Goal: Task Accomplishment & Management: Manage account settings

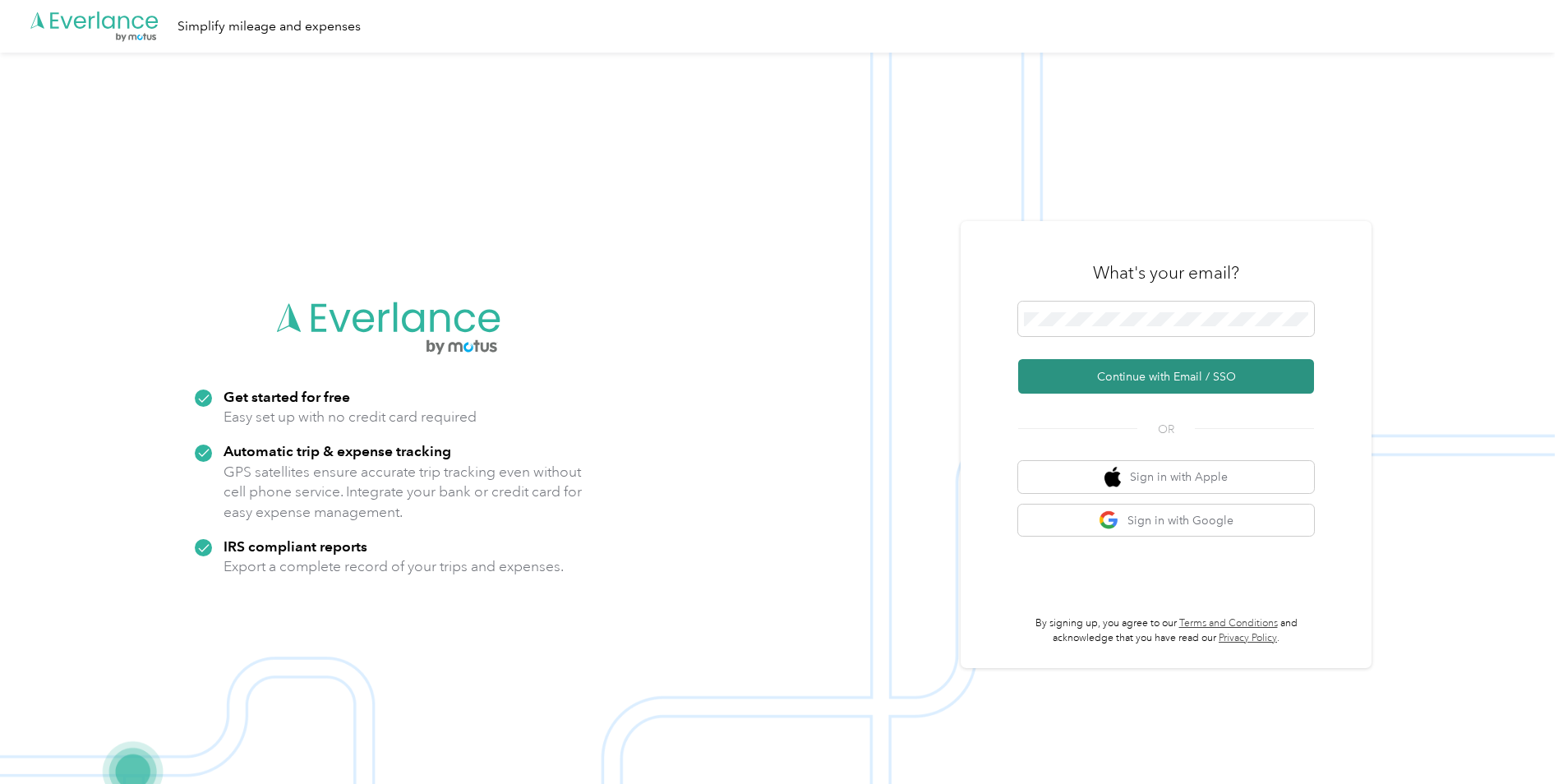
click at [1143, 372] on button "Continue with Email / SSO" at bounding box center [1166, 376] width 296 height 34
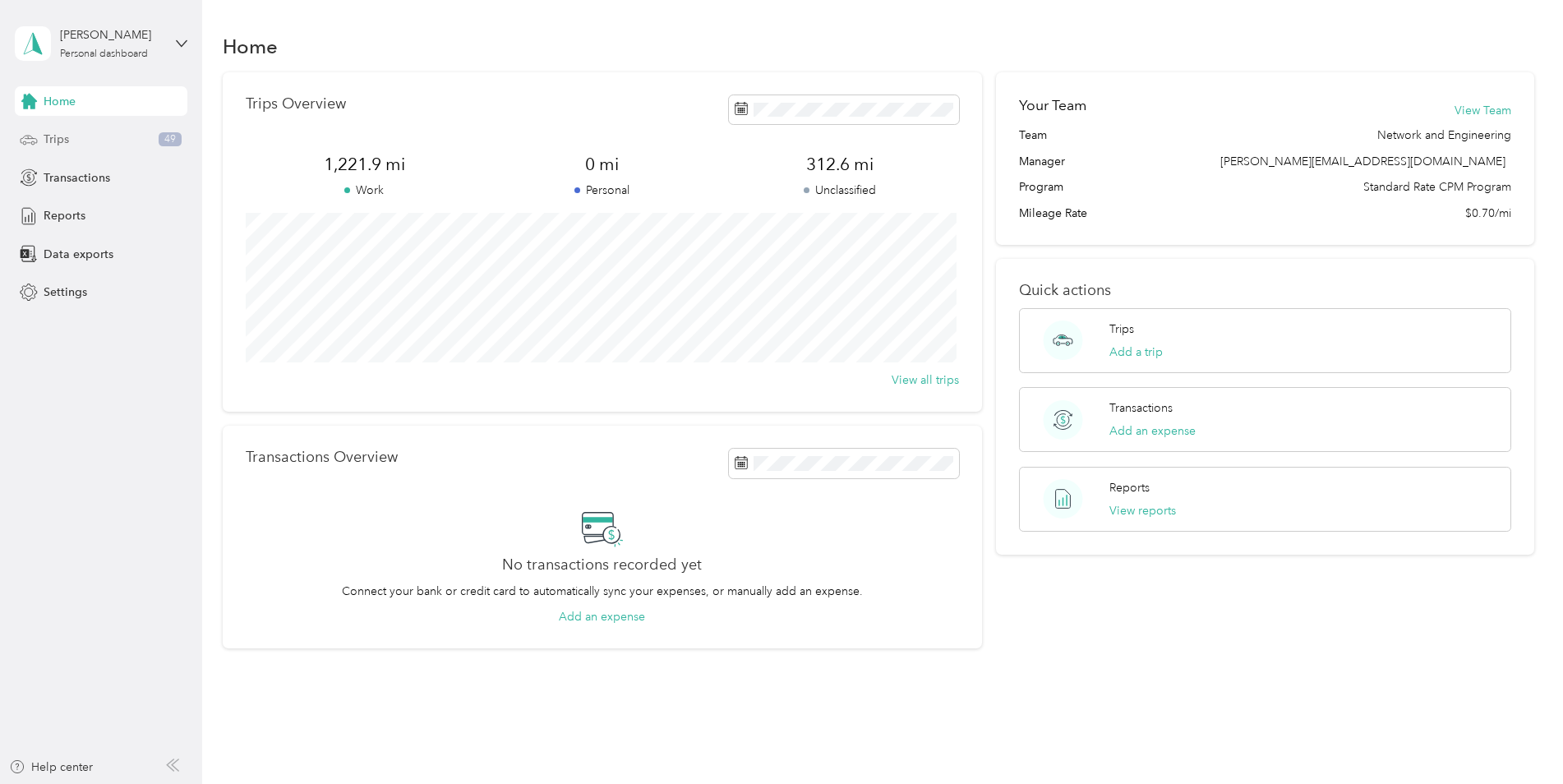
click at [50, 144] on span "Trips" at bounding box center [56, 139] width 25 height 18
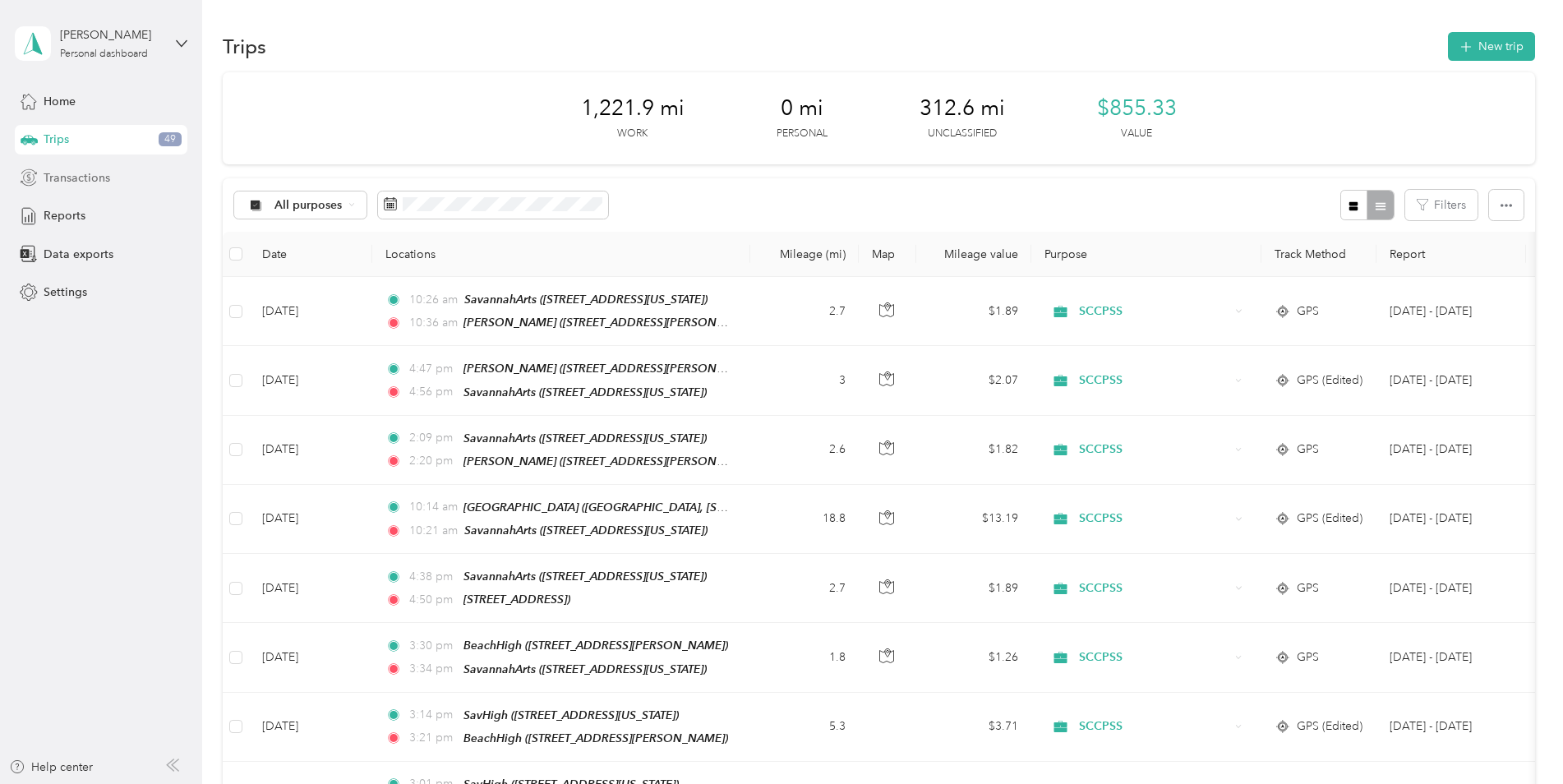
click at [68, 187] on div "Transactions" at bounding box center [101, 178] width 173 height 30
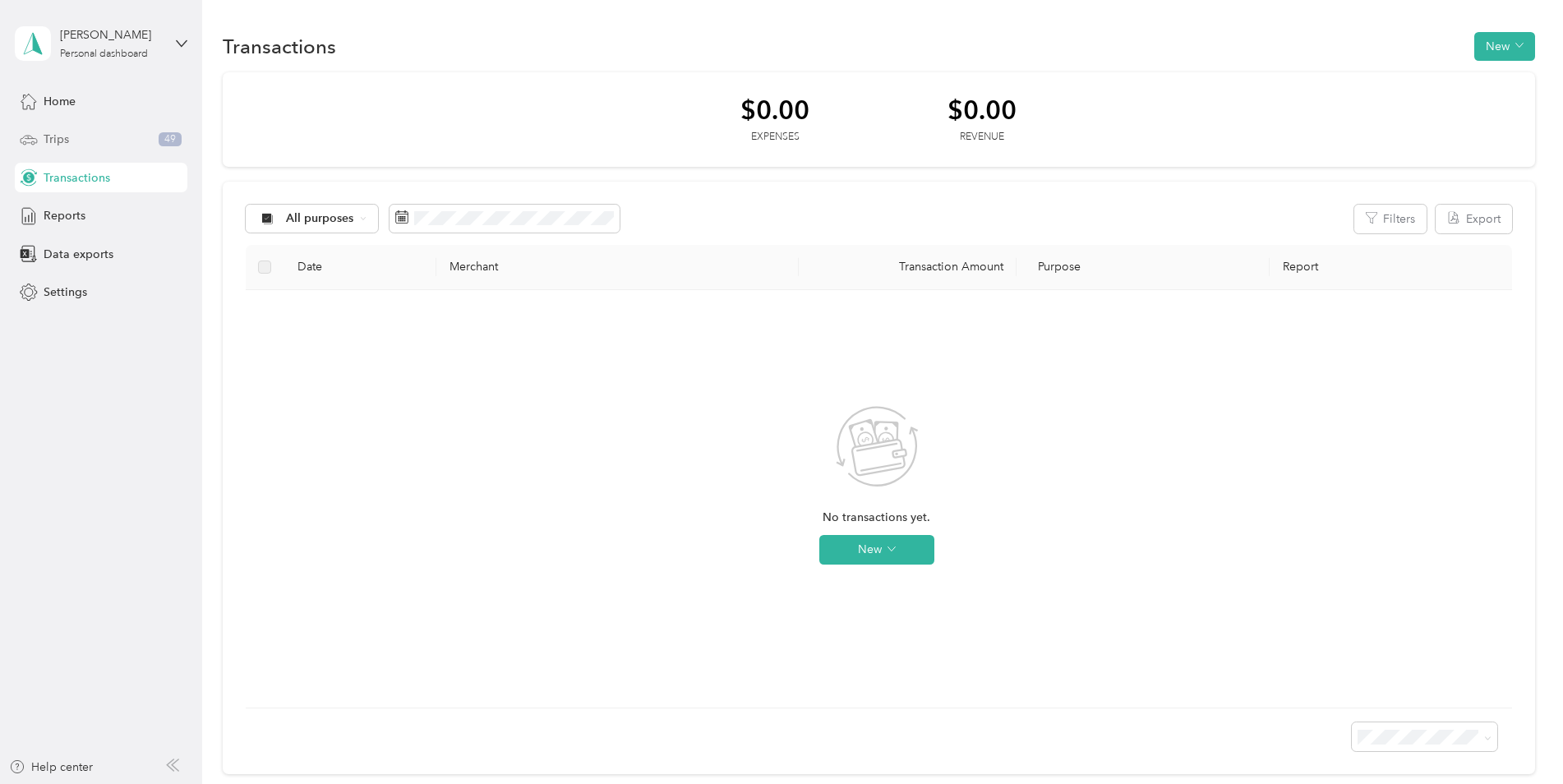
click at [72, 145] on div "Trips 49" at bounding box center [101, 140] width 173 height 30
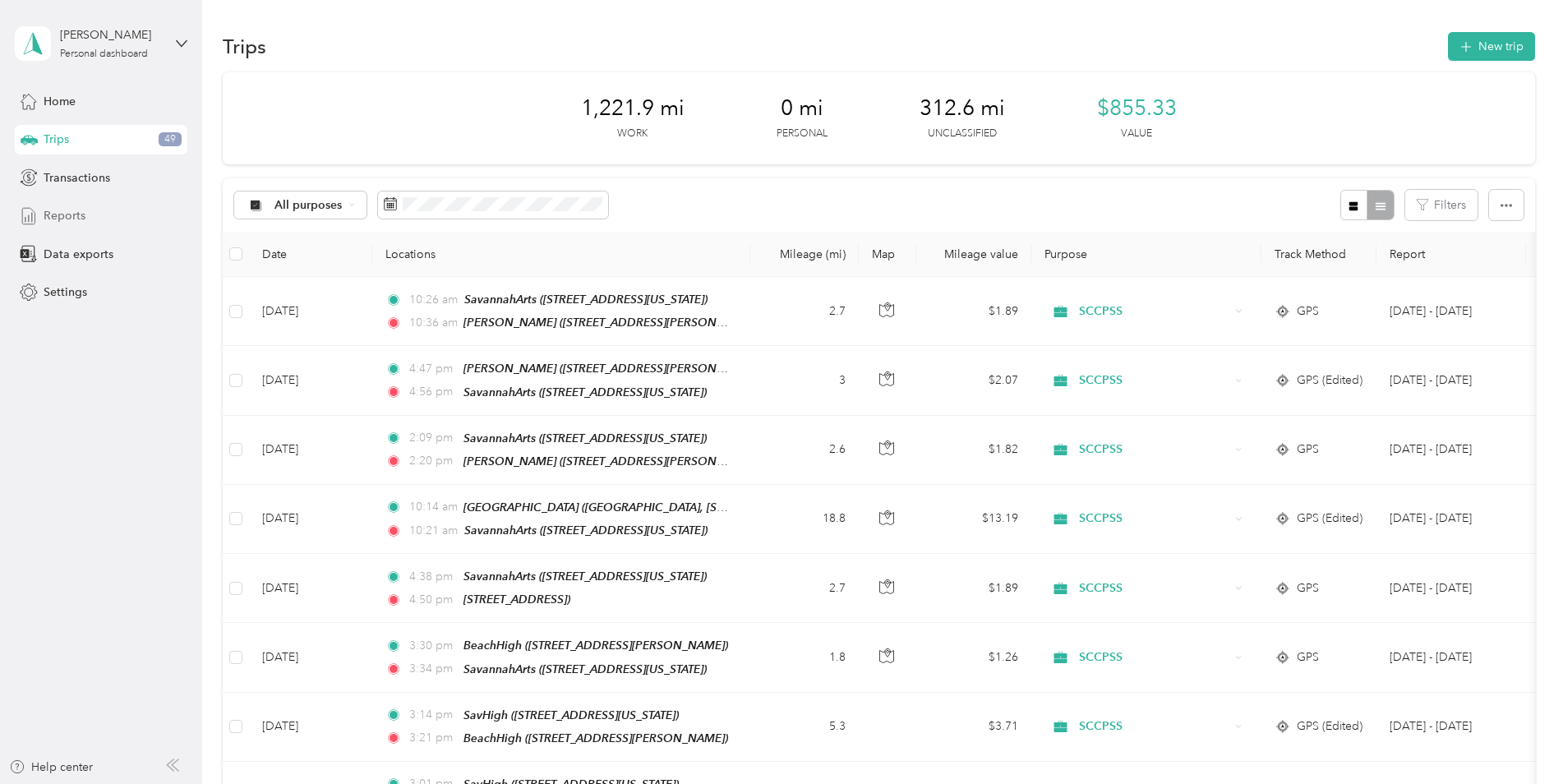
click at [73, 214] on span "Reports" at bounding box center [65, 215] width 42 height 18
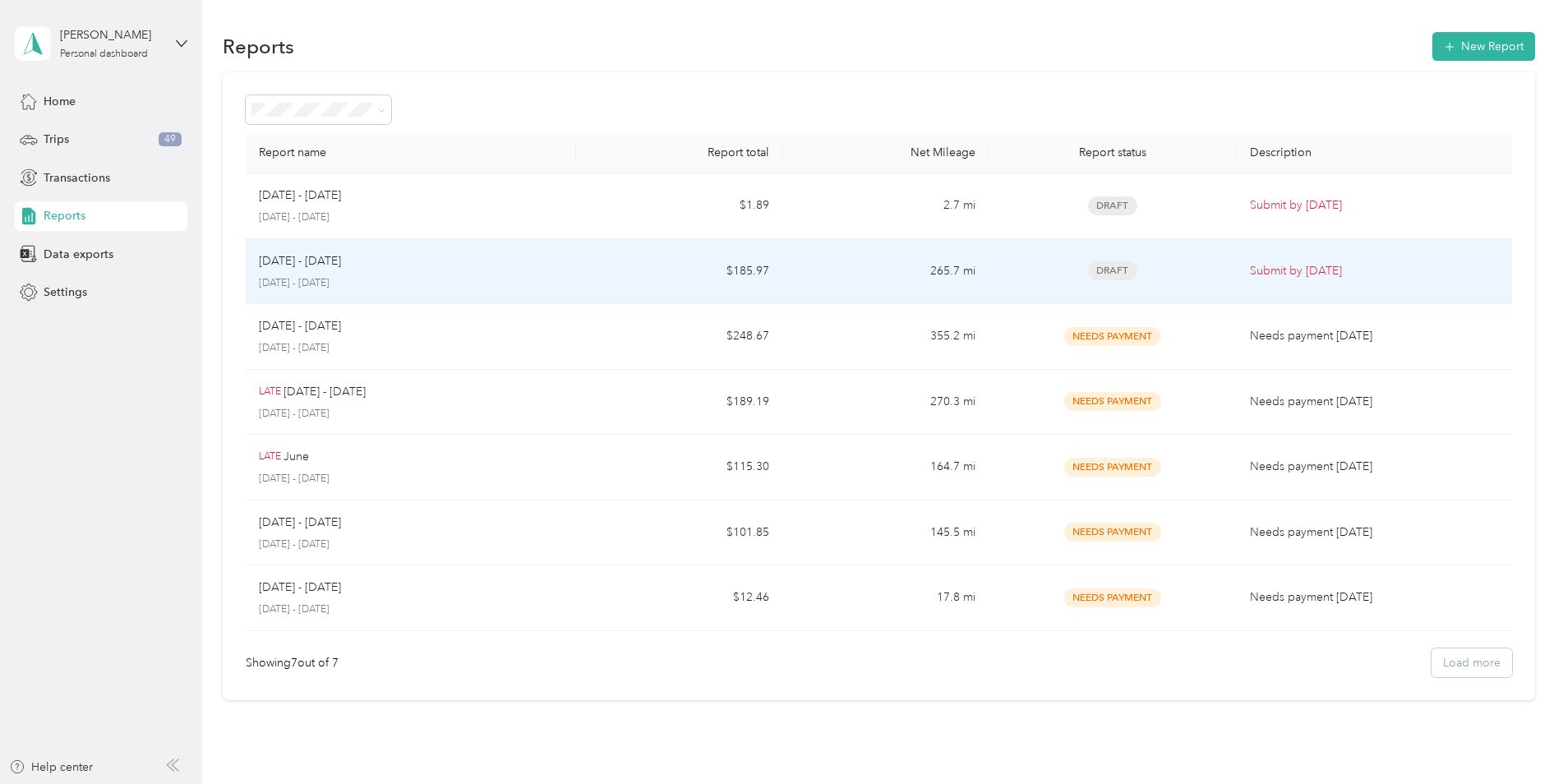
click at [447, 272] on div "[DATE] - [DATE] [DATE] - [DATE]" at bounding box center [411, 272] width 304 height 39
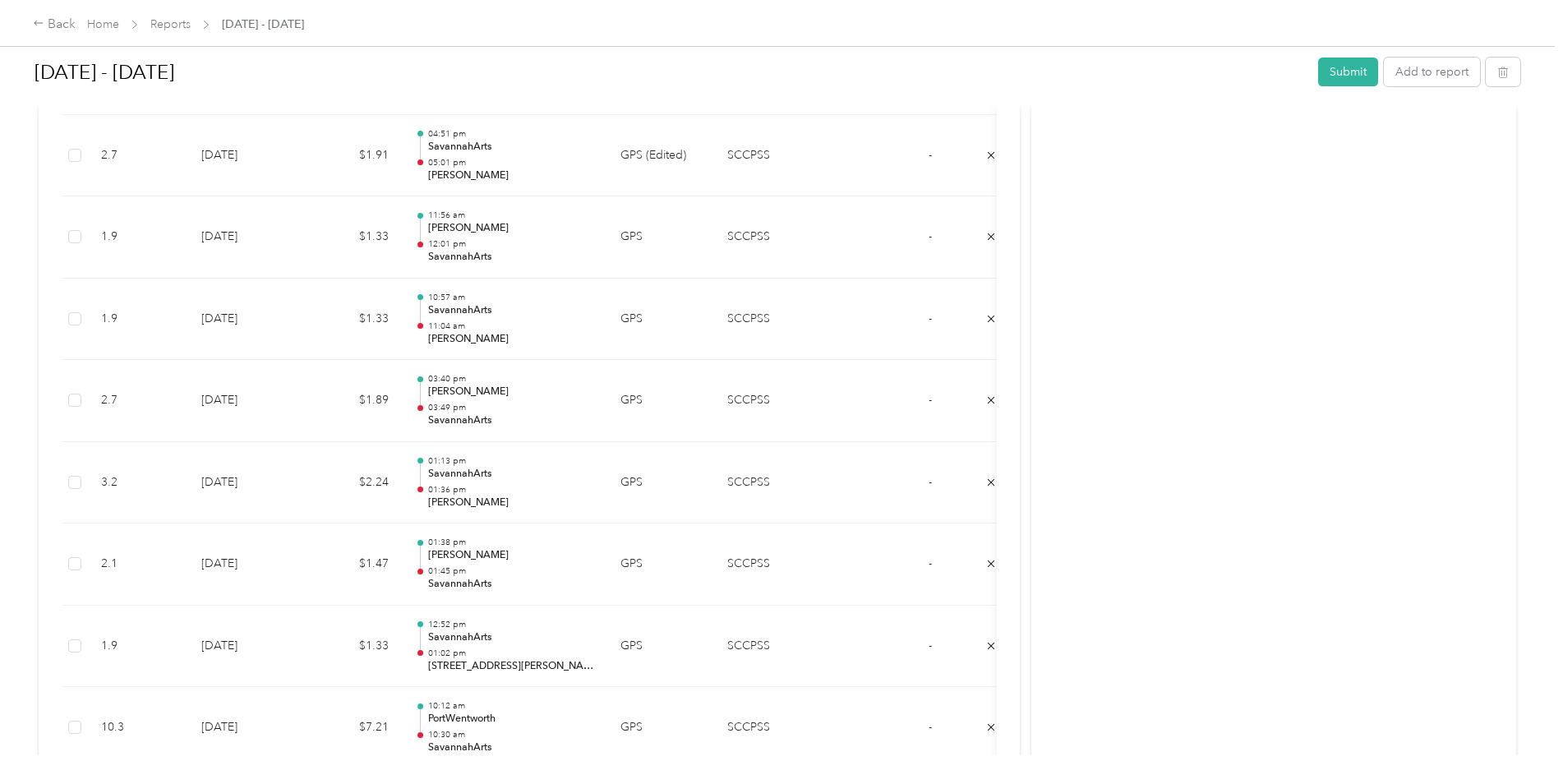
scroll to position [3780, 0]
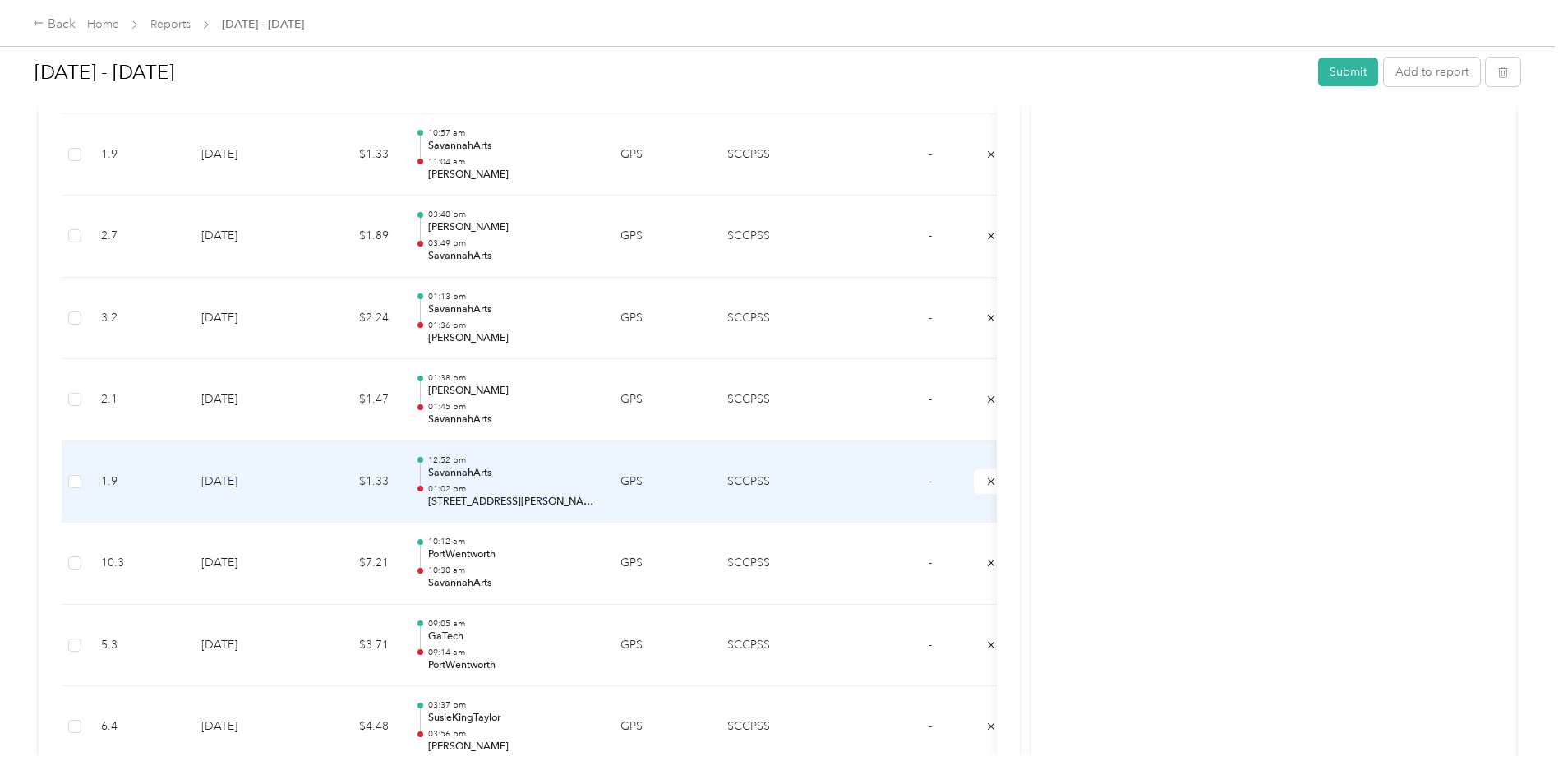
click at [520, 499] on p "[STREET_ADDRESS][PERSON_NAME]" at bounding box center [512, 502] width 166 height 15
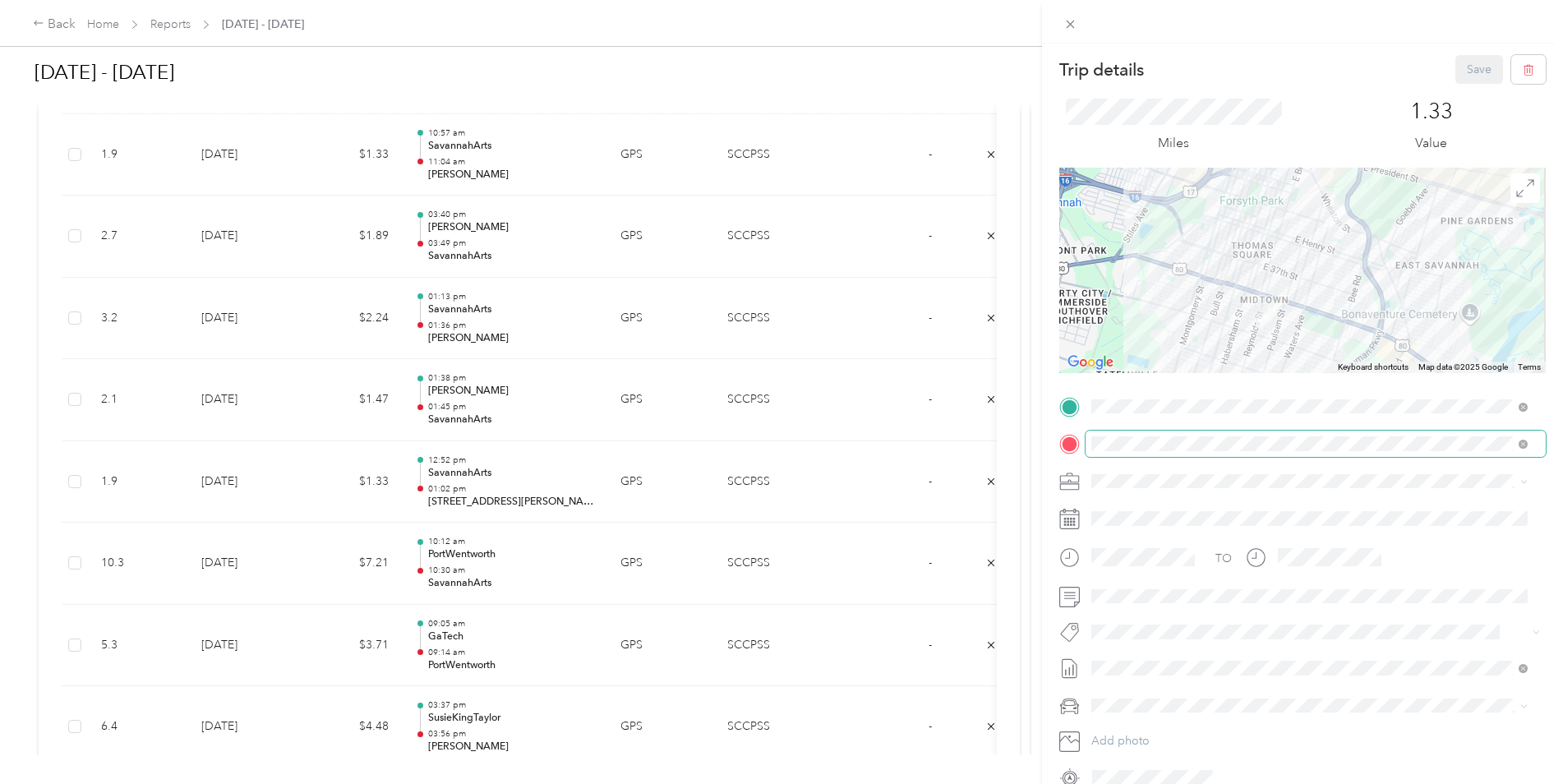
click at [1134, 783] on div "Trip details Save This trip cannot be edited because it is either under review,…" at bounding box center [777, 784] width 1555 height 0
click at [1327, 434] on span at bounding box center [1315, 444] width 460 height 26
click at [70, 479] on div "Trip details Save This trip cannot be edited because it is either under review,…" at bounding box center [782, 392] width 1563 height 784
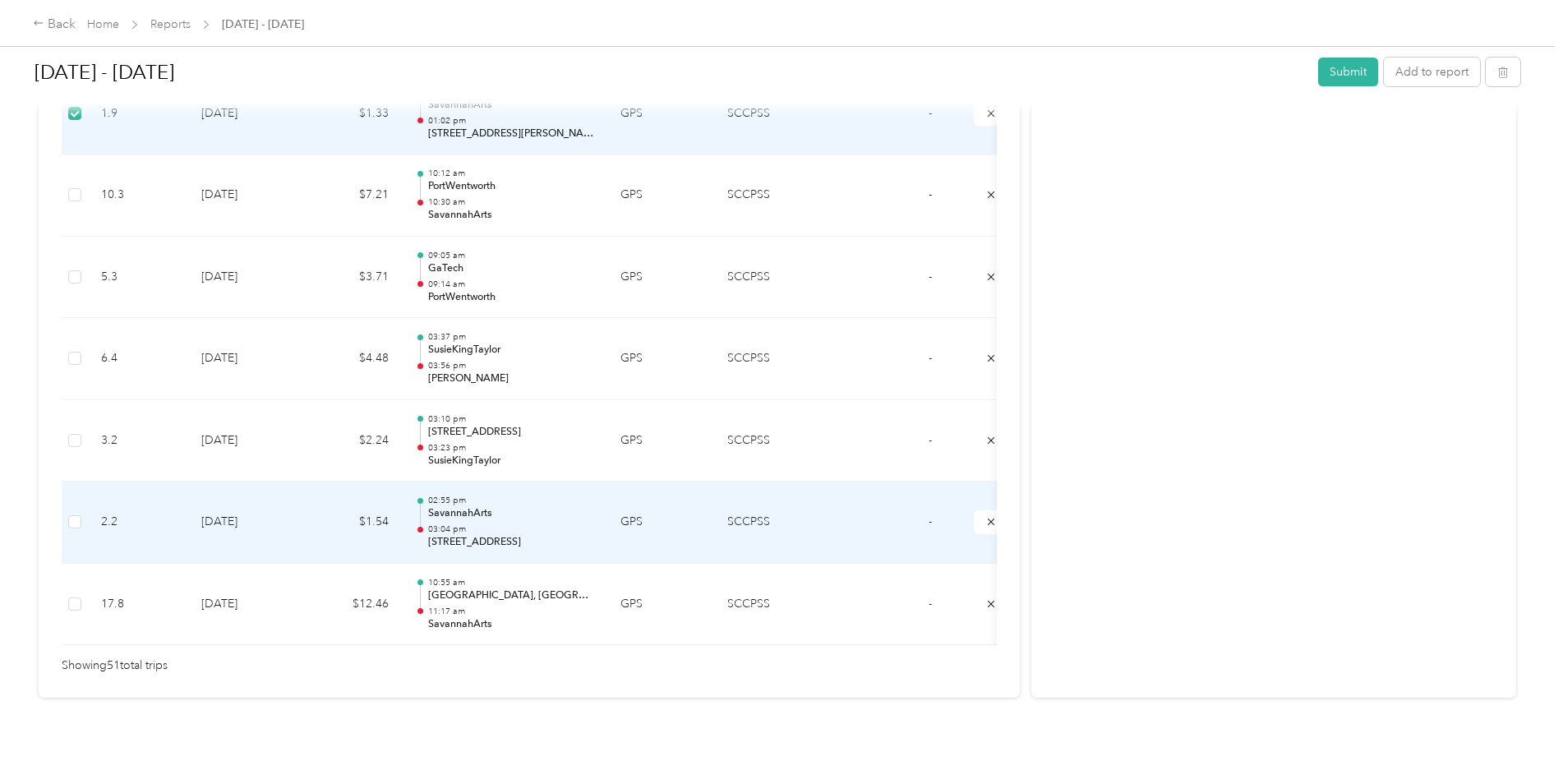
scroll to position [3762, 0]
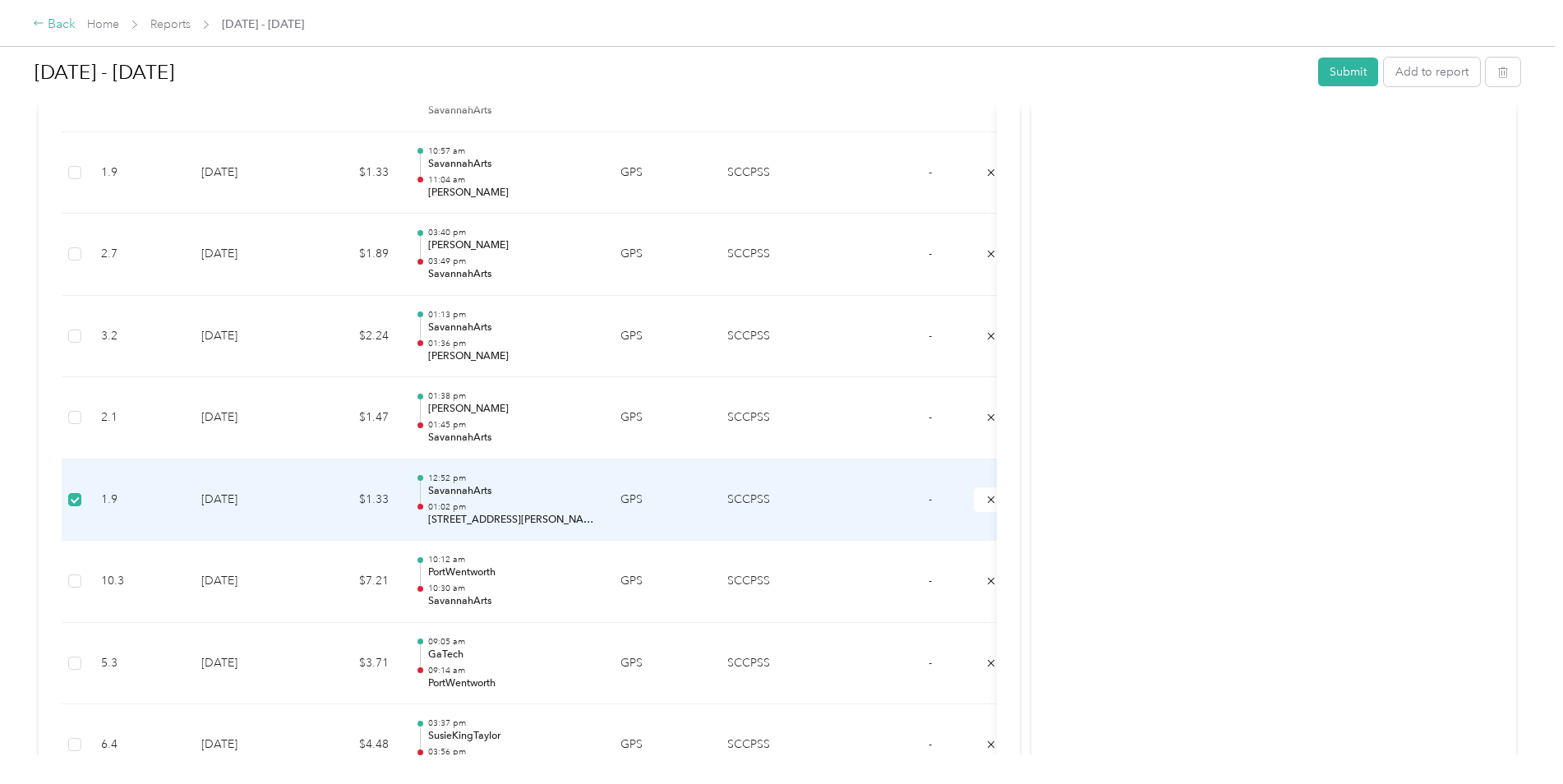
click at [68, 25] on div "Back" at bounding box center [54, 25] width 43 height 20
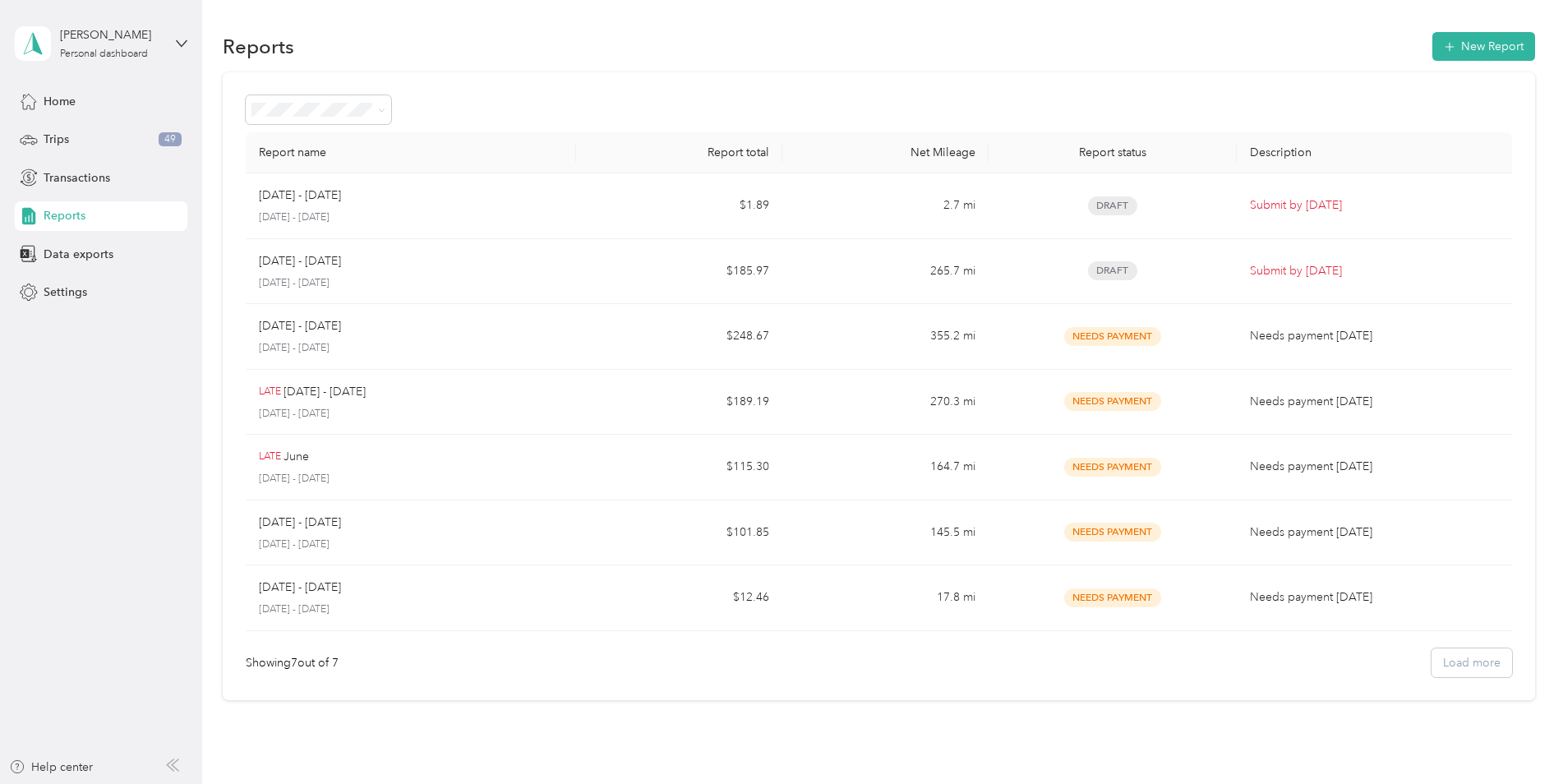
click at [50, 148] on div "Trips 49" at bounding box center [101, 140] width 173 height 30
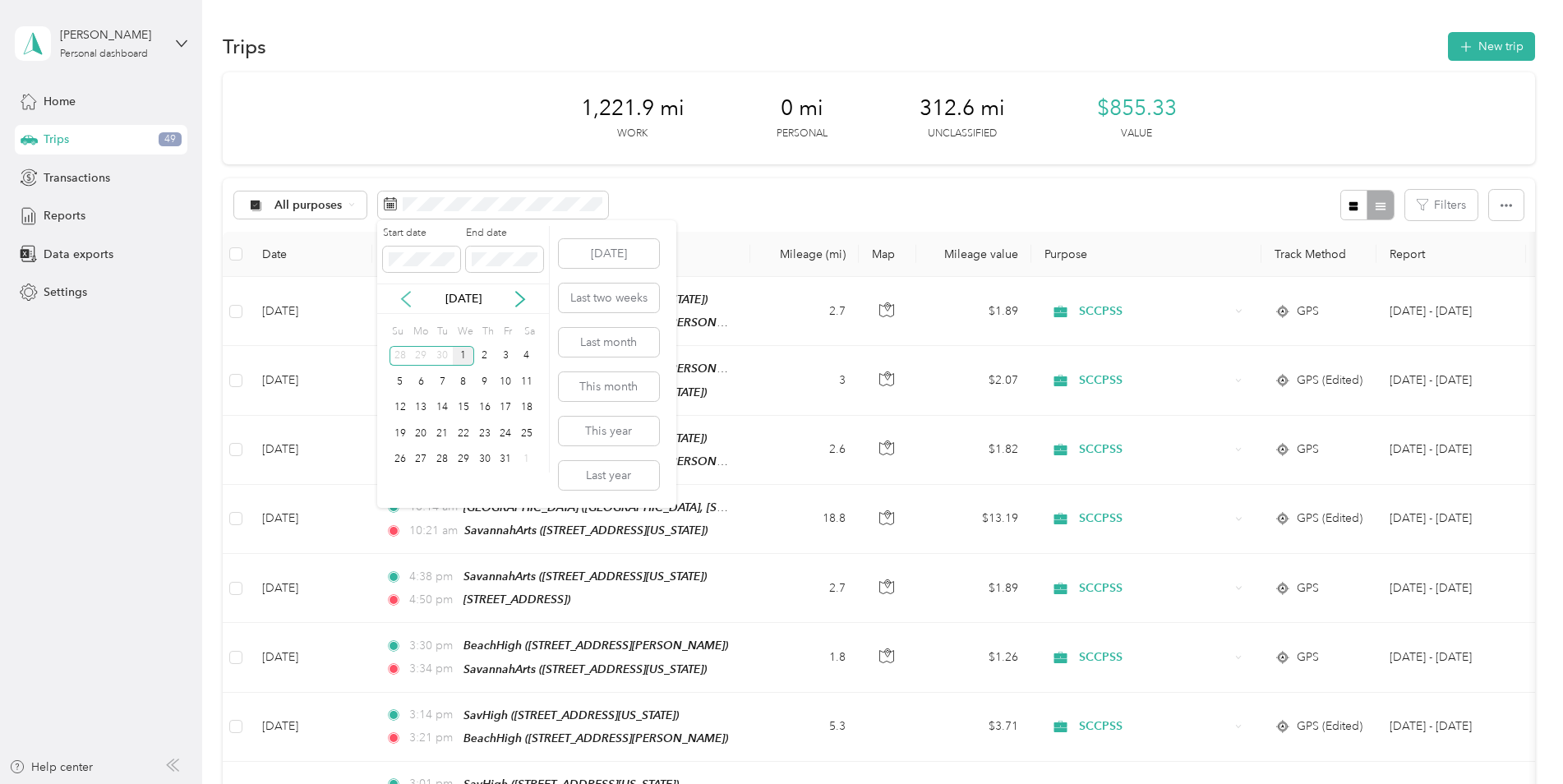
click at [409, 299] on icon at bounding box center [406, 299] width 17 height 17
click at [419, 352] on div "1" at bounding box center [421, 356] width 21 height 20
click at [442, 459] on div "30" at bounding box center [442, 459] width 21 height 20
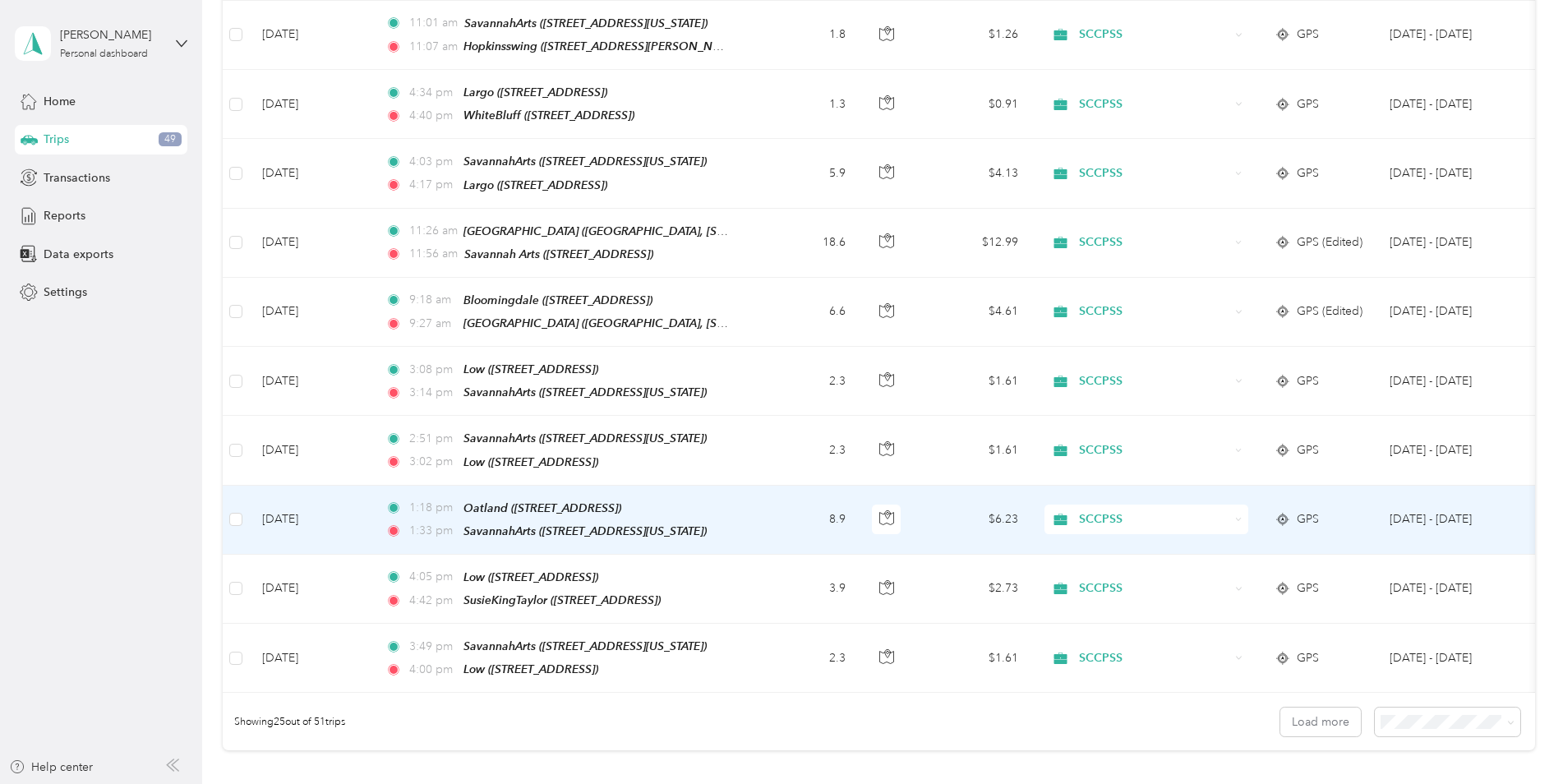
scroll to position [1480, 0]
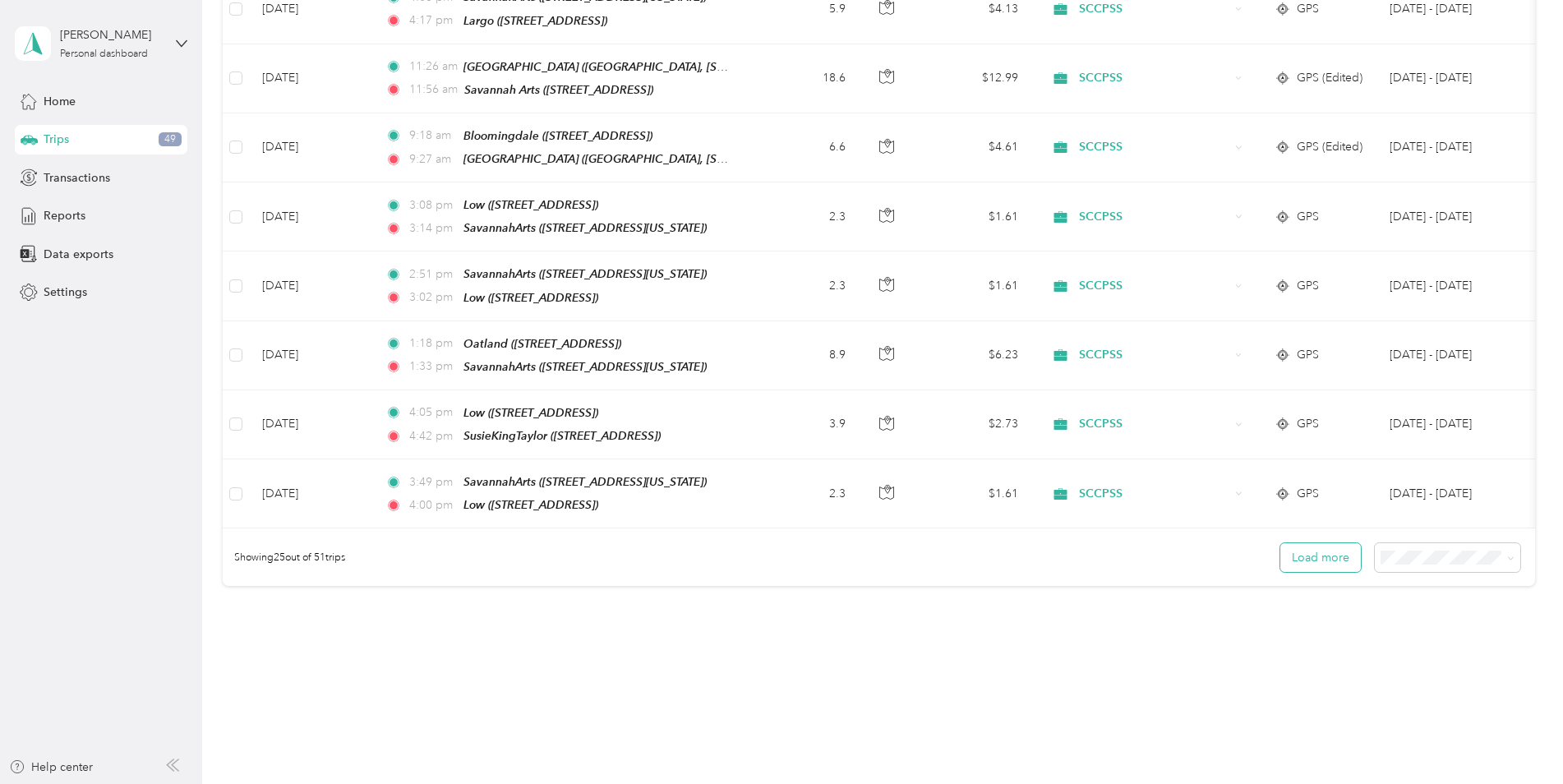
click at [1304, 543] on button "Load more" at bounding box center [1321, 557] width 81 height 29
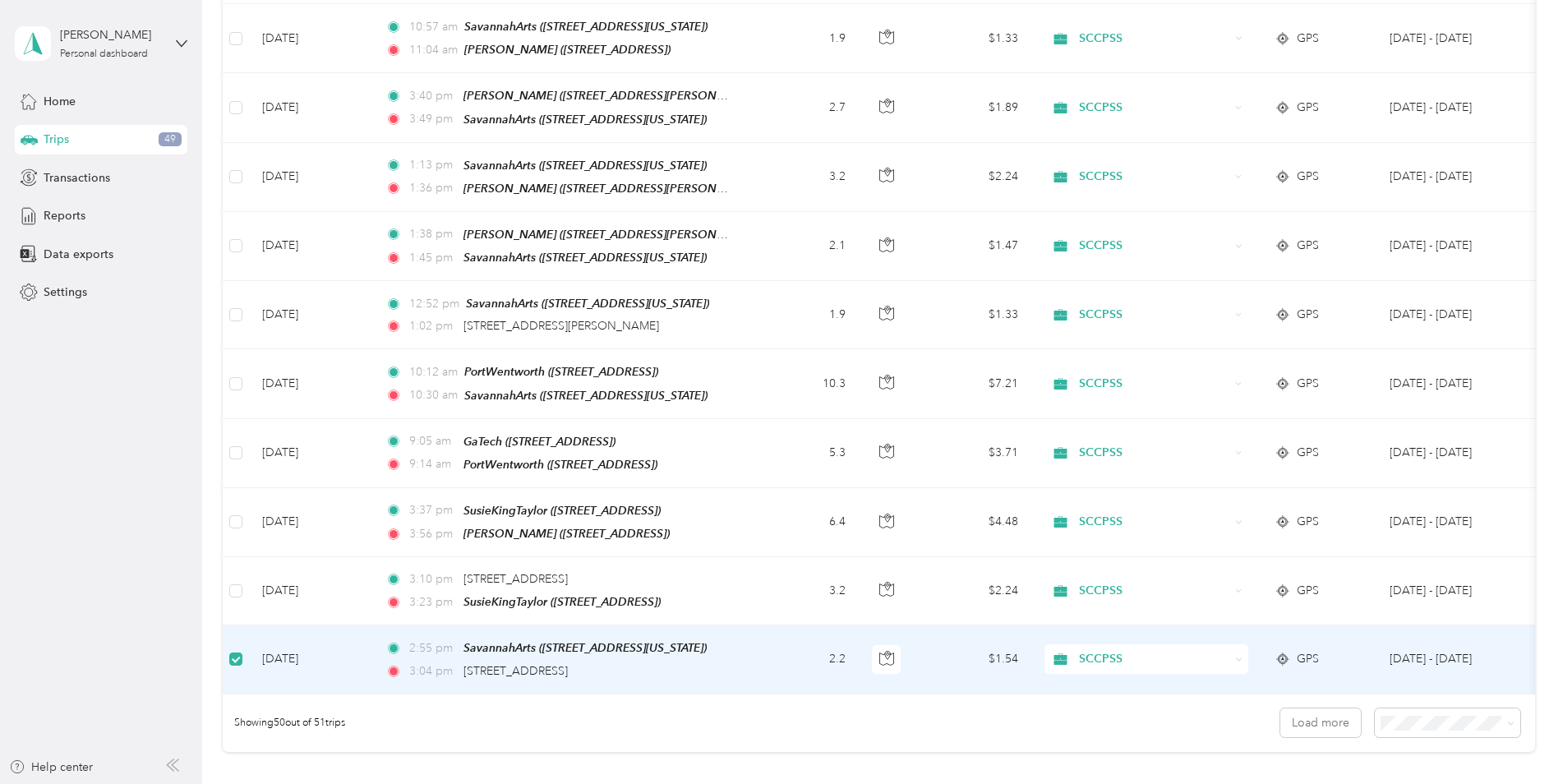
scroll to position [3039, 0]
click at [512, 666] on span "[STREET_ADDRESS]" at bounding box center [515, 673] width 104 height 14
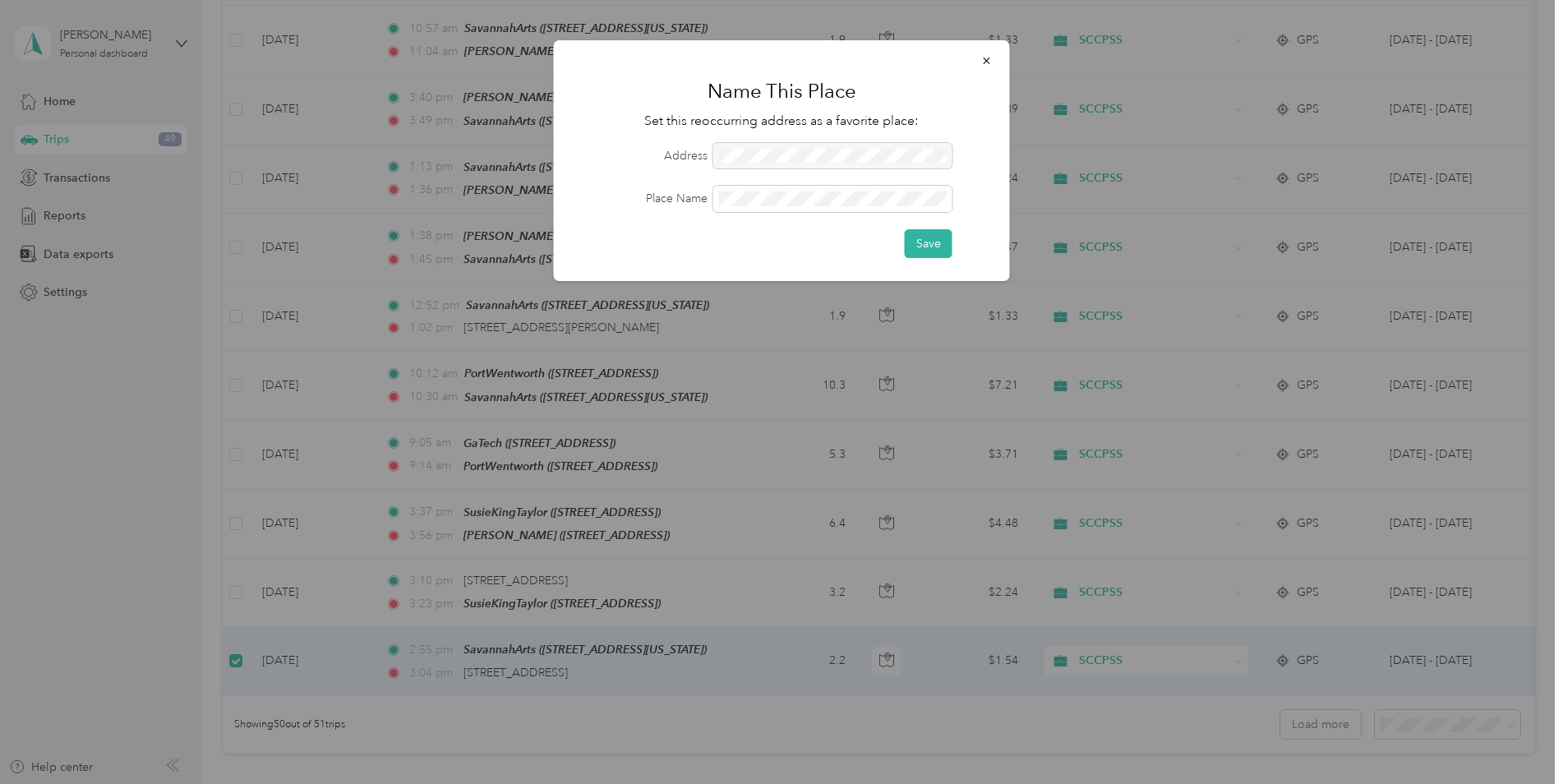
click at [767, 163] on div at bounding box center [832, 156] width 239 height 26
click at [767, 161] on div at bounding box center [832, 156] width 239 height 26
click at [984, 63] on icon "button" at bounding box center [987, 61] width 7 height 7
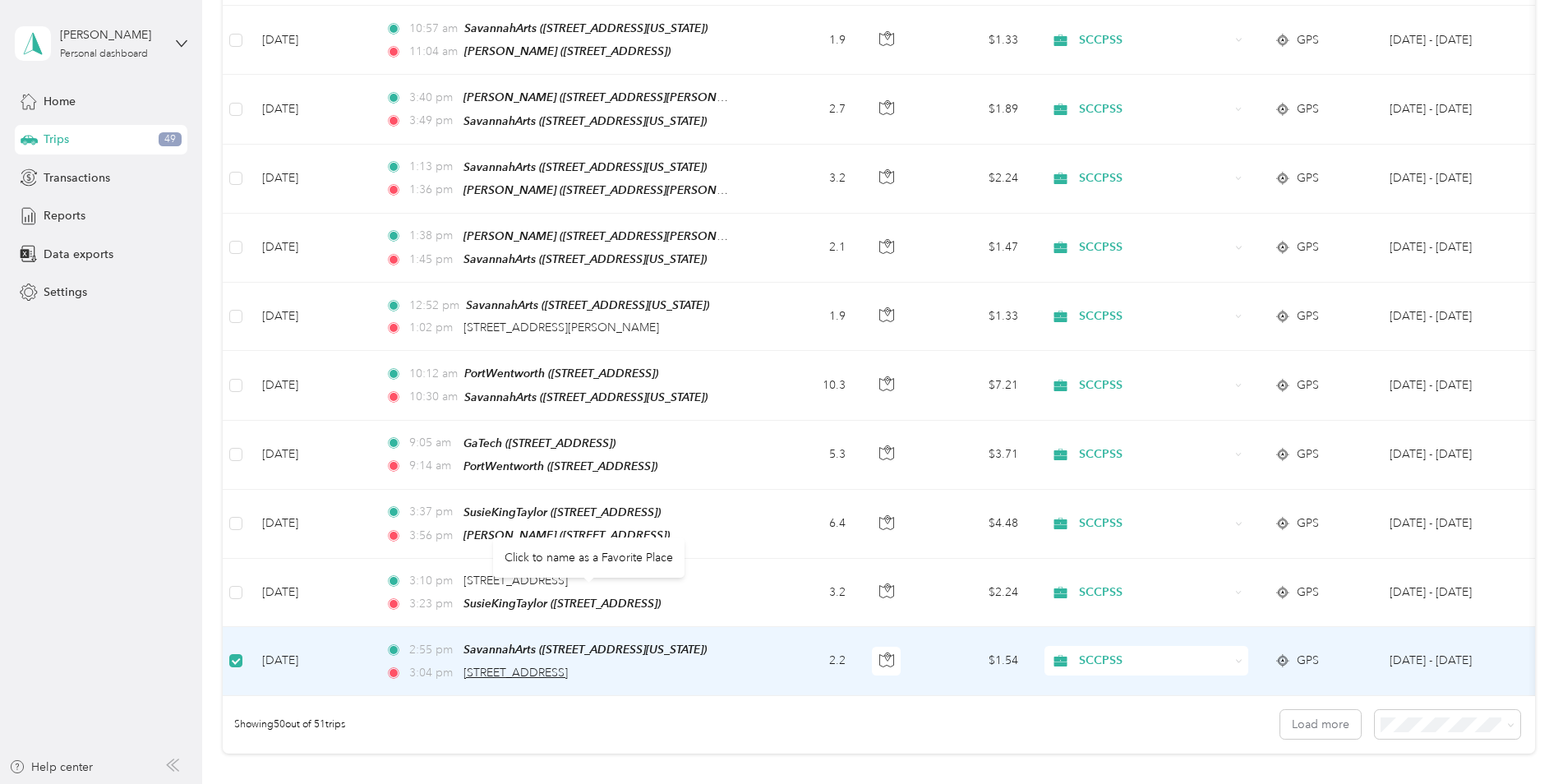
click at [562, 666] on span "[STREET_ADDRESS]" at bounding box center [515, 673] width 104 height 14
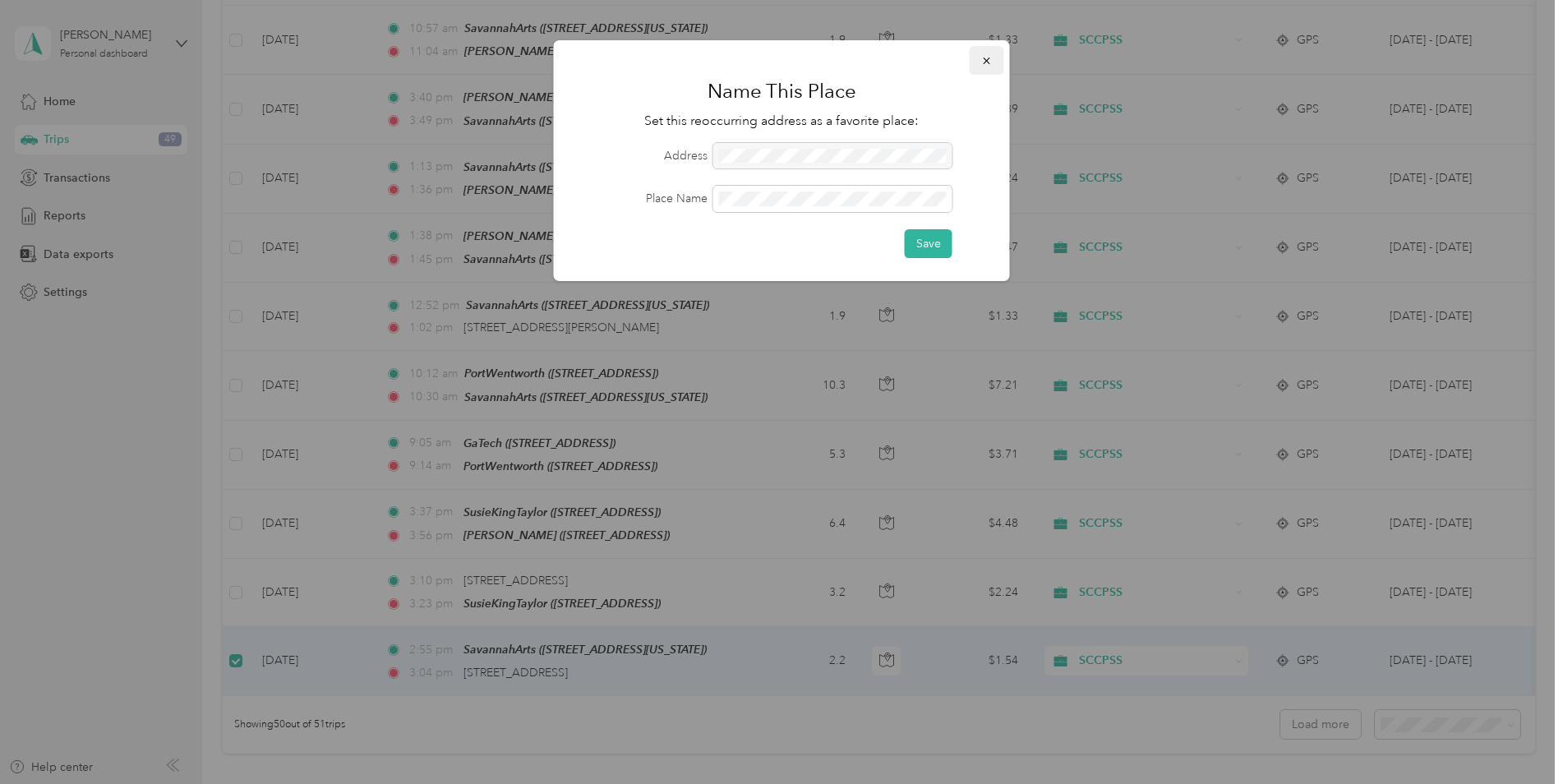
click at [990, 53] on span "button" at bounding box center [987, 60] width 11 height 14
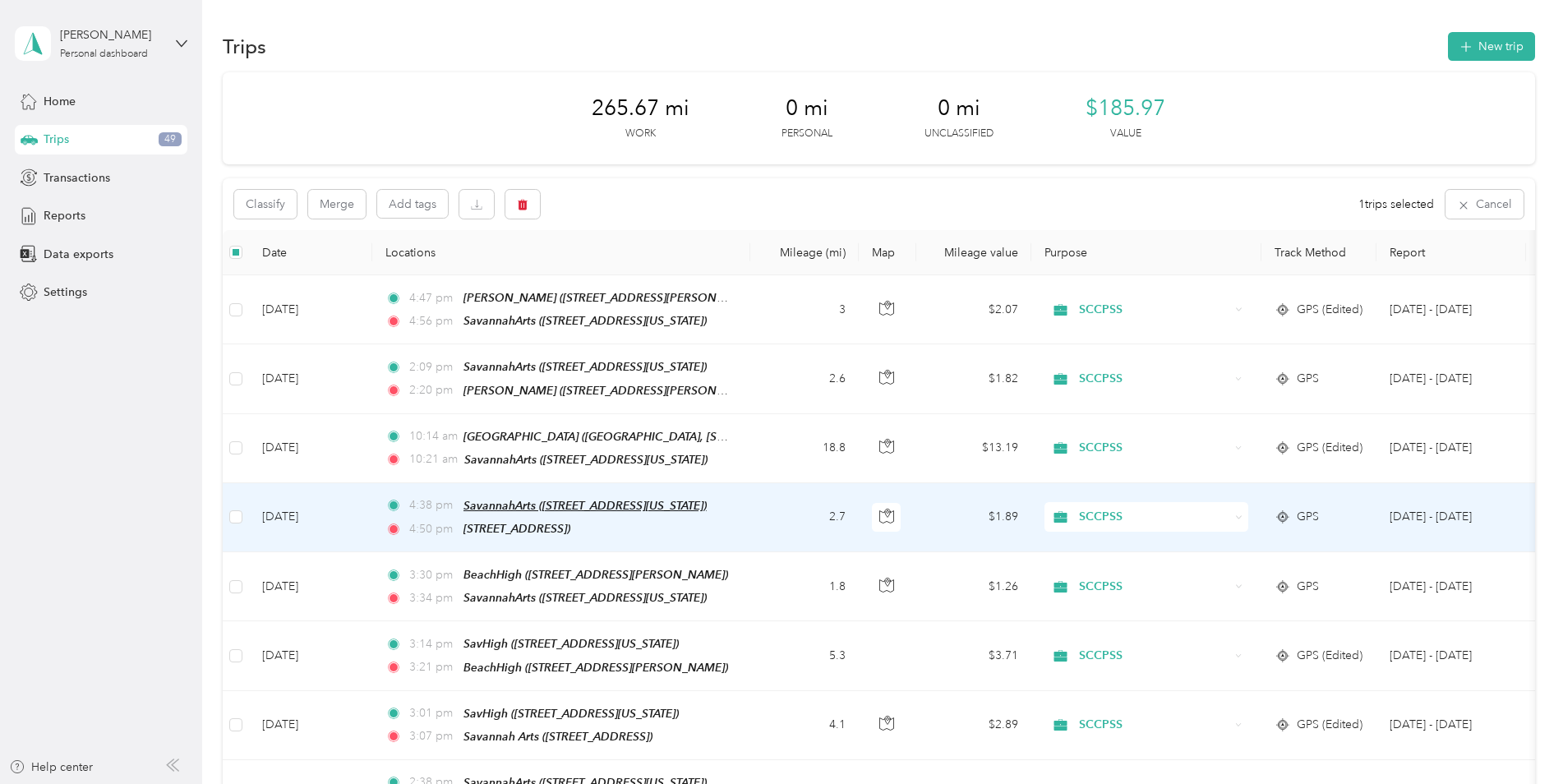
scroll to position [165, 0]
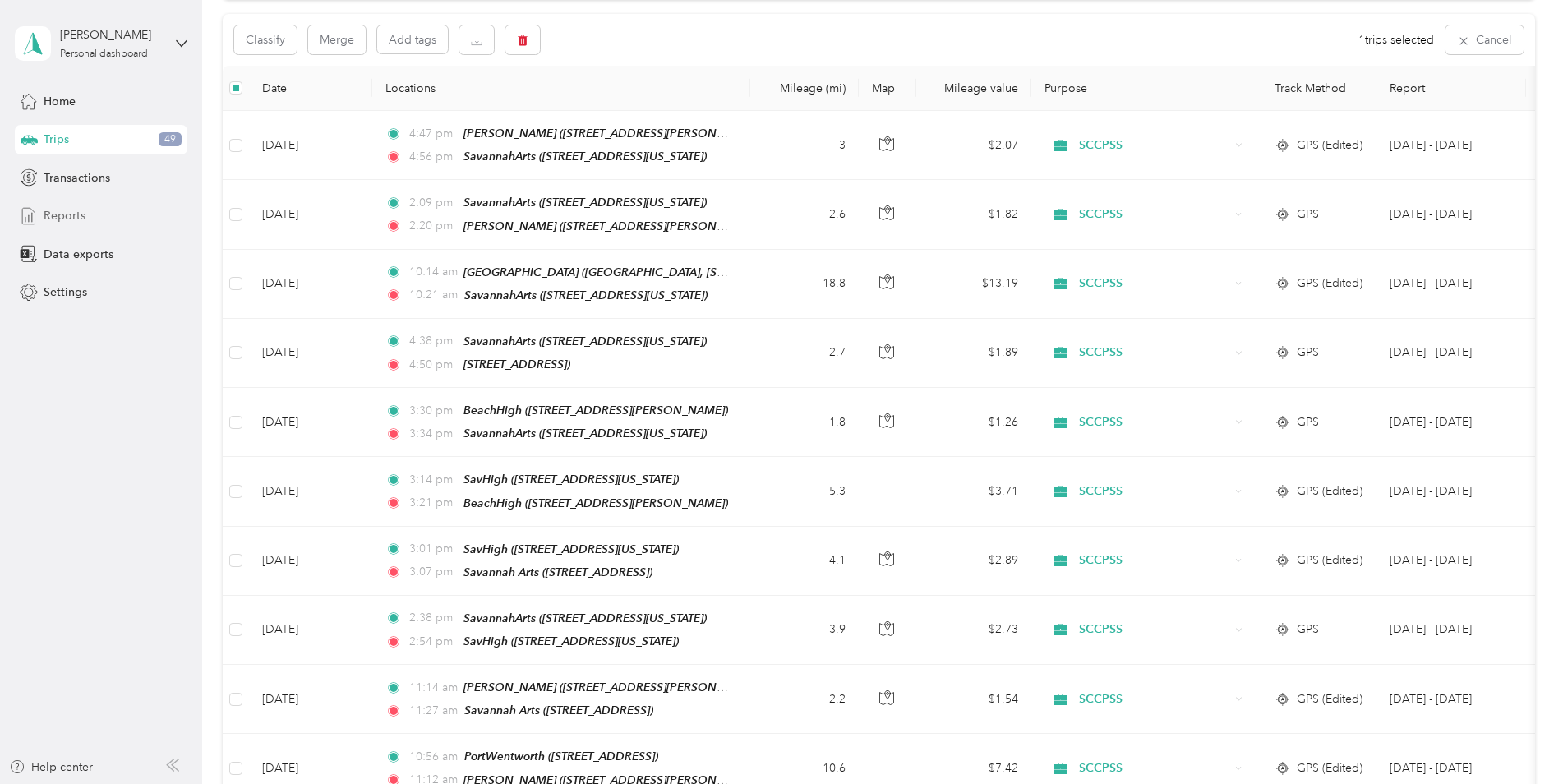
click at [73, 217] on span "Reports" at bounding box center [65, 215] width 42 height 18
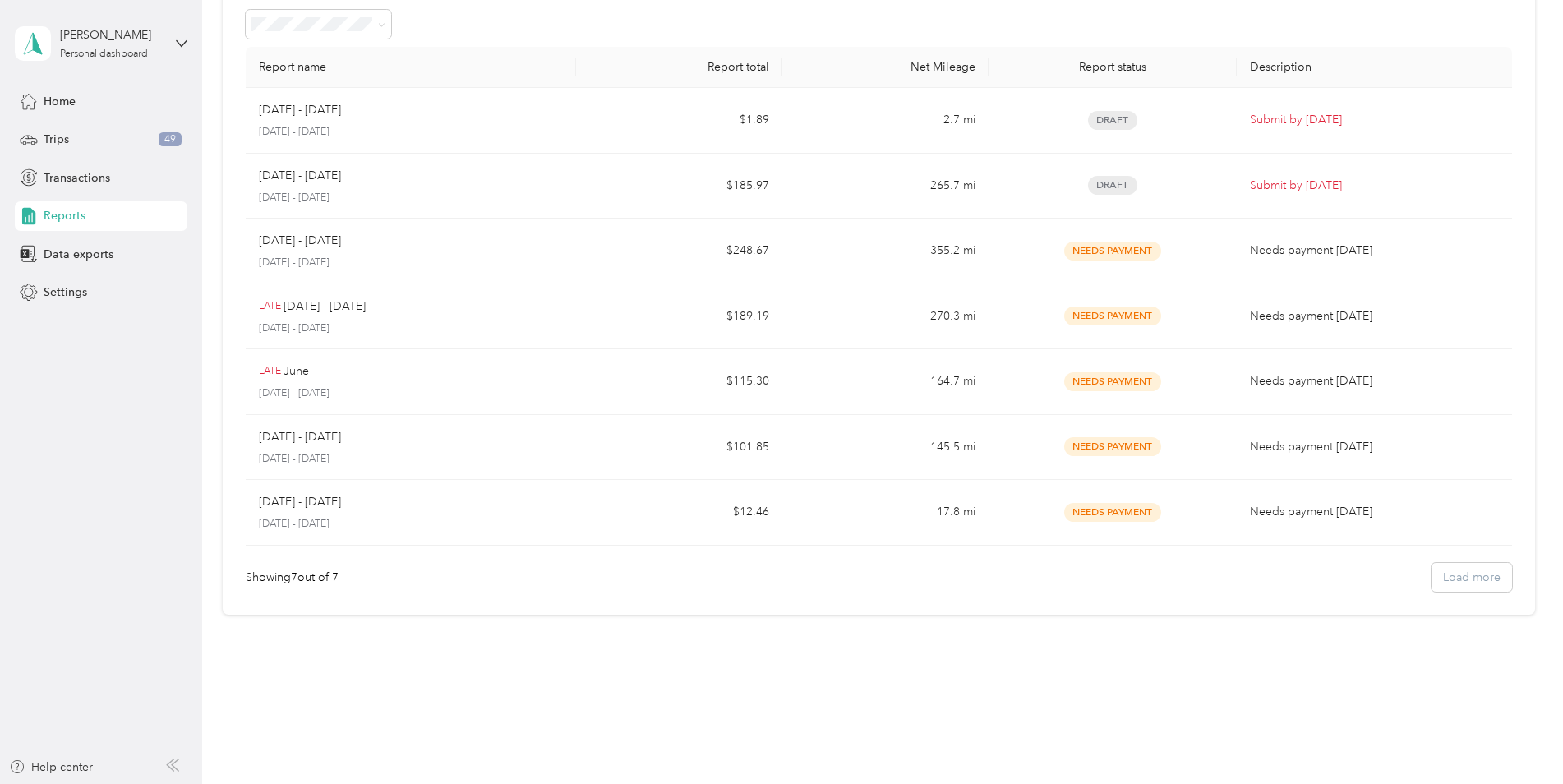
scroll to position [86, 0]
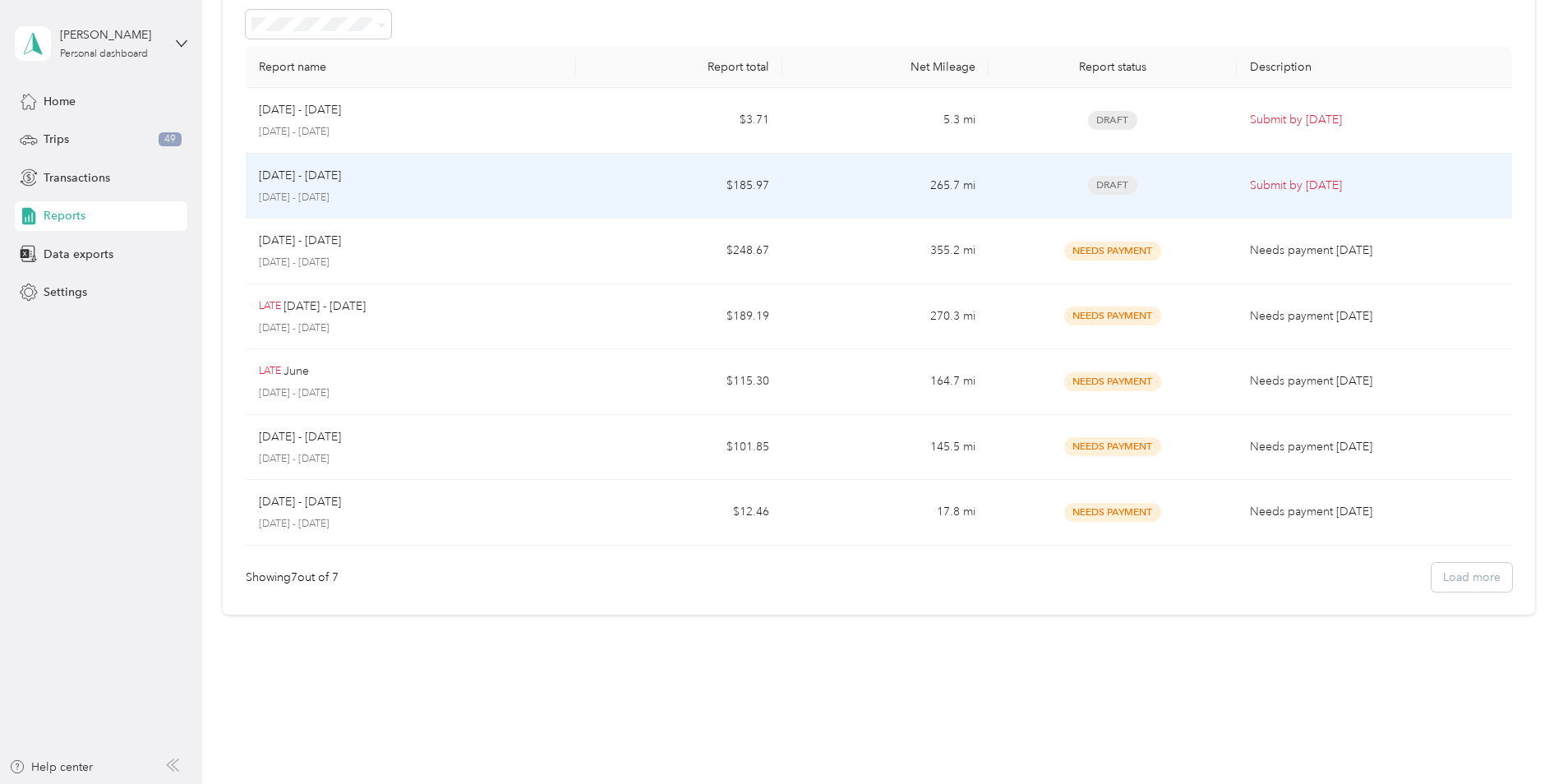
click at [328, 180] on p "[DATE] - [DATE]" at bounding box center [301, 175] width 82 height 18
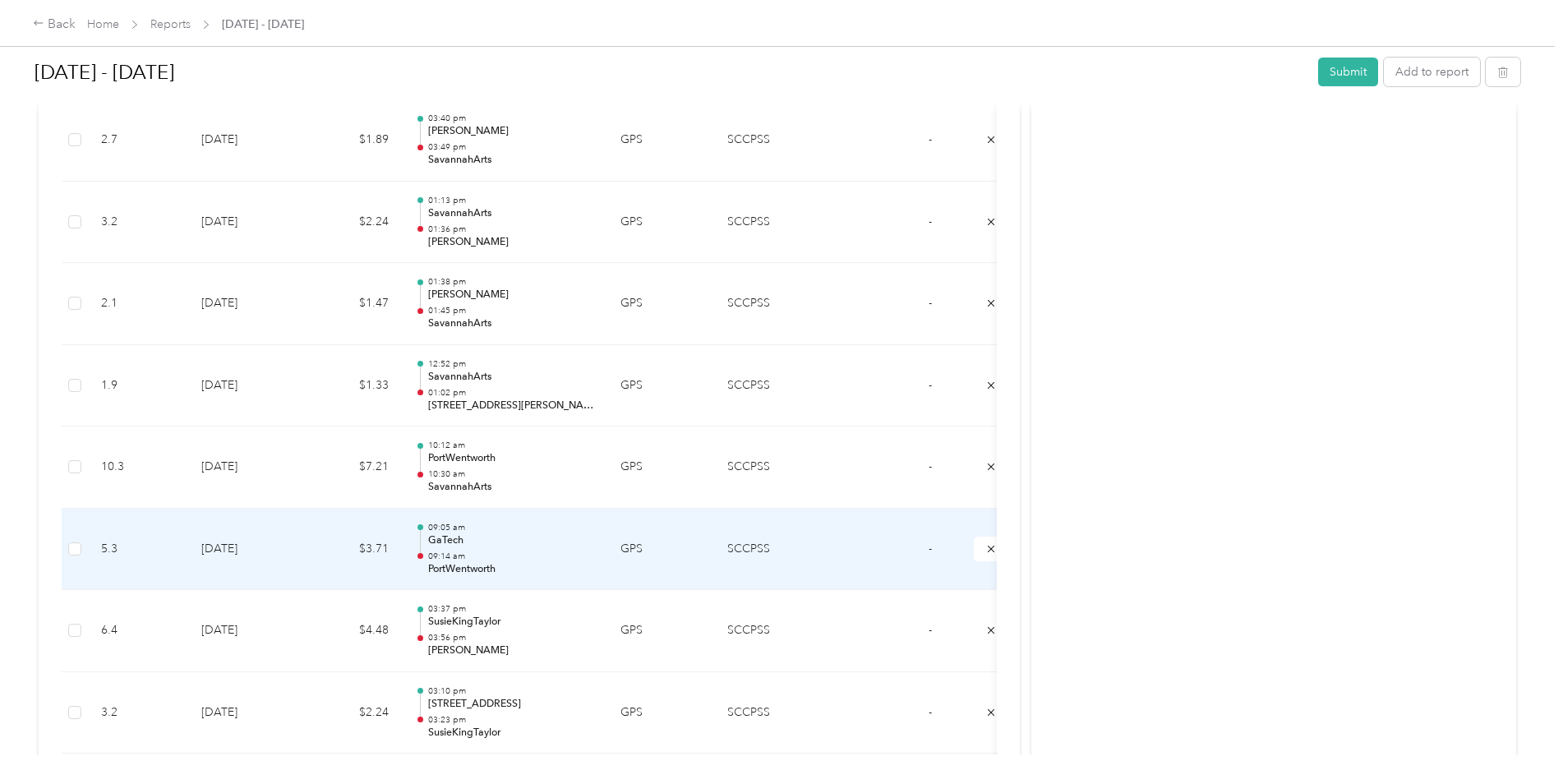
scroll to position [4173, 0]
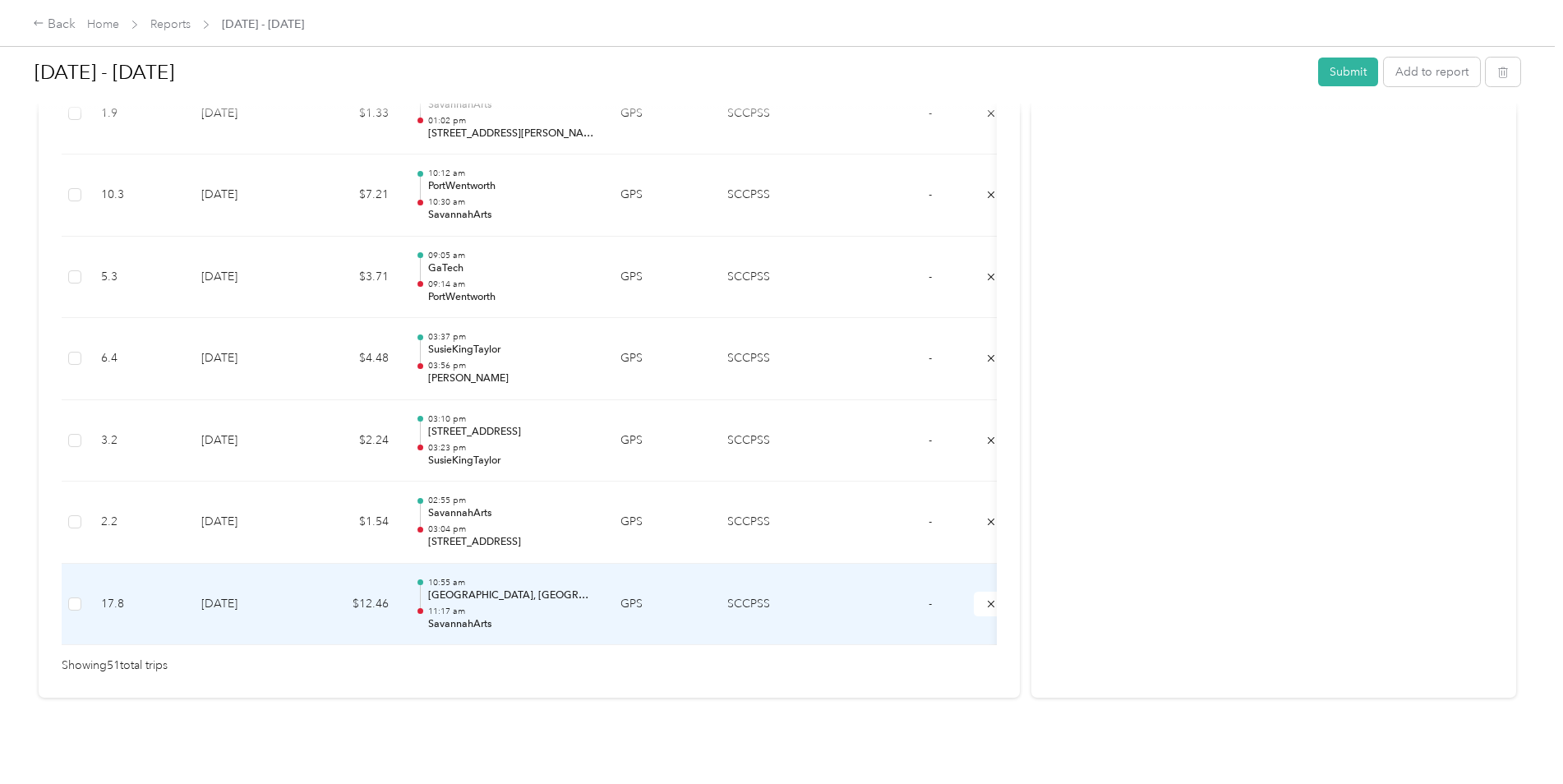
click at [459, 589] on p "[GEOGRAPHIC_DATA], [GEOGRAPHIC_DATA]" at bounding box center [512, 596] width 166 height 15
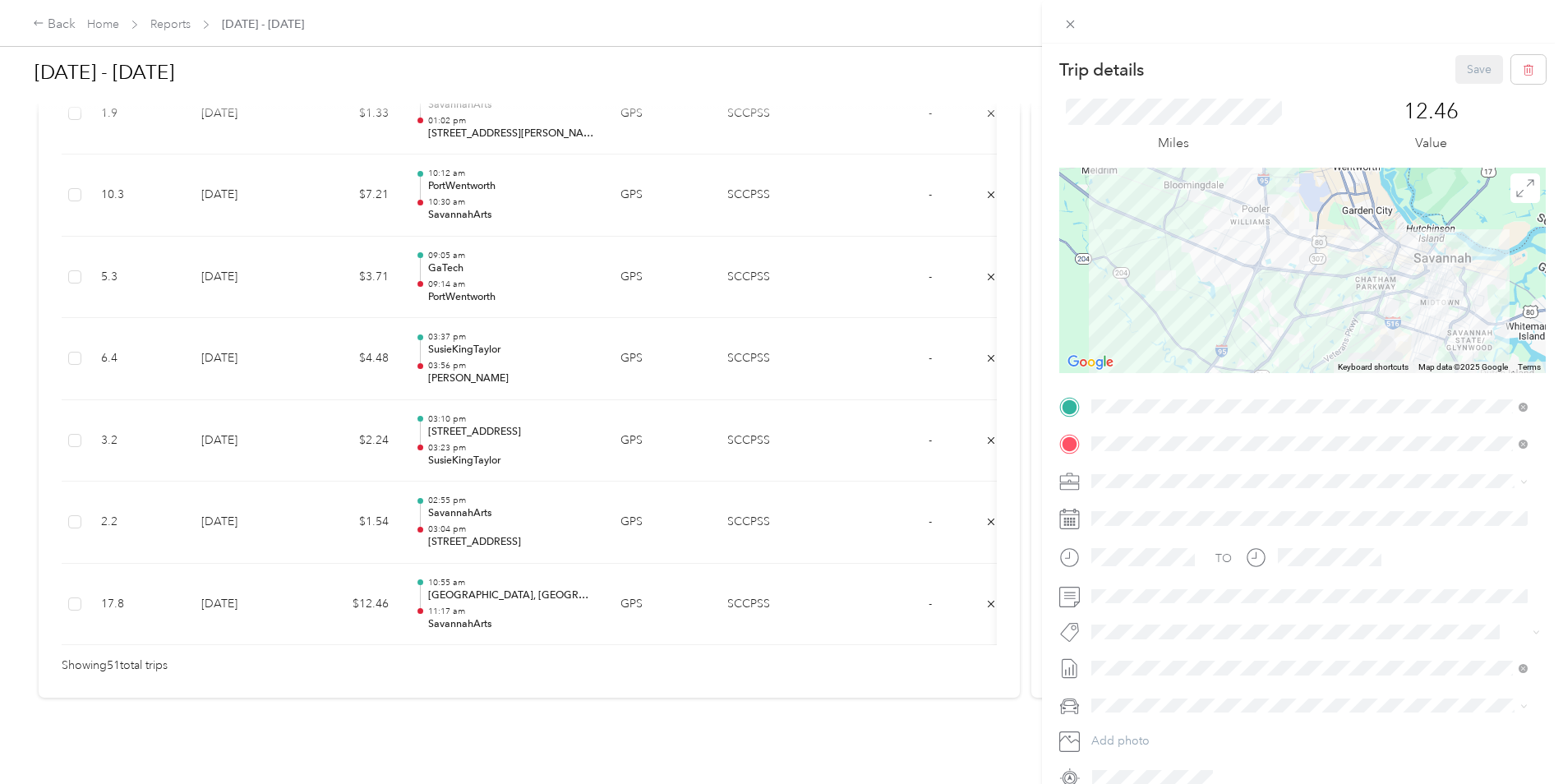
click at [1189, 491] on span "[GEOGRAPHIC_DATA], [STREET_ADDRESS][GEOGRAPHIC_DATA], [GEOGRAPHIC_DATA]" at bounding box center [1298, 497] width 351 height 32
click at [1456, 65] on button "Save" at bounding box center [1479, 69] width 47 height 29
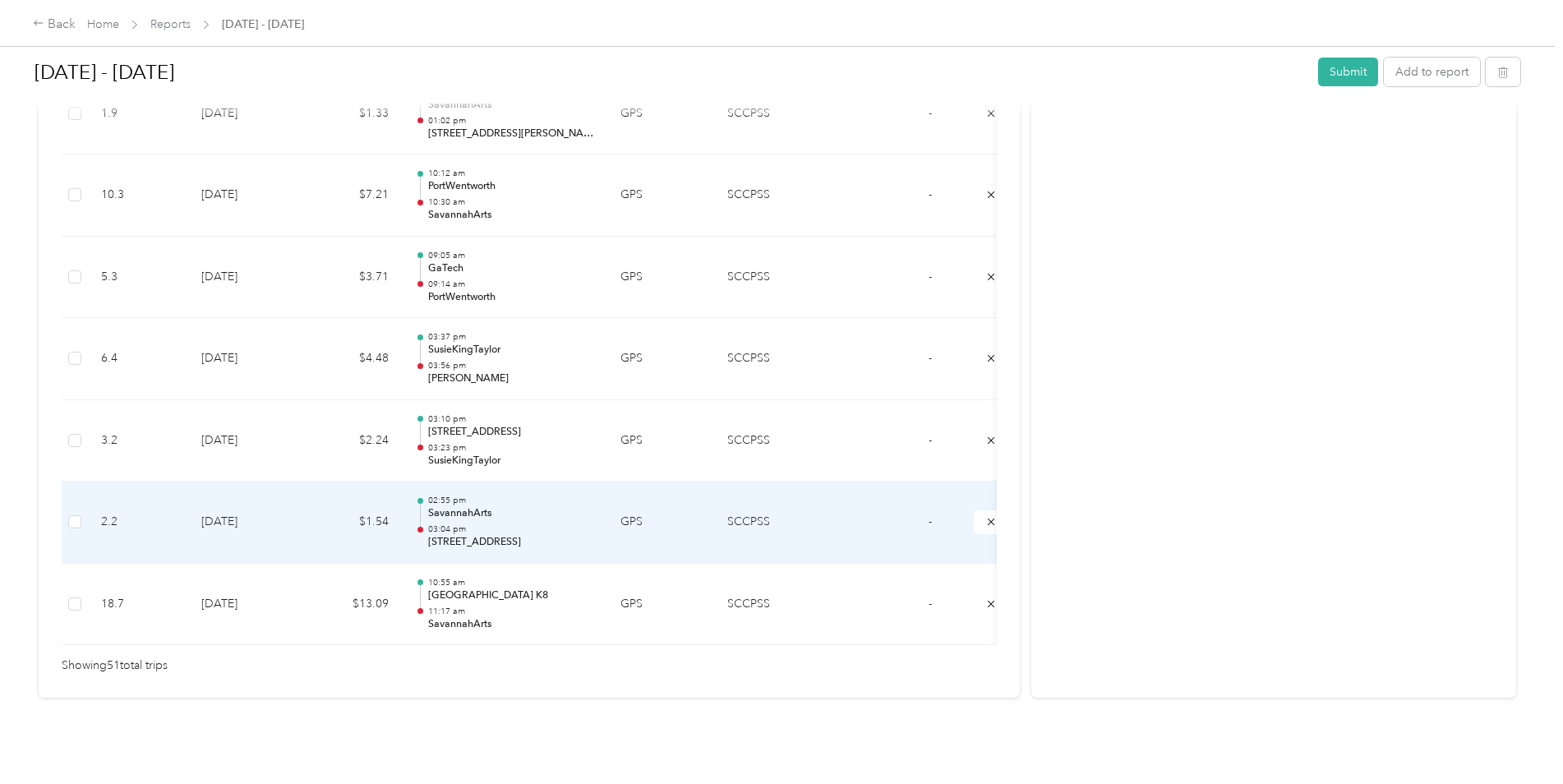
click at [468, 535] on p "[STREET_ADDRESS]" at bounding box center [512, 542] width 166 height 15
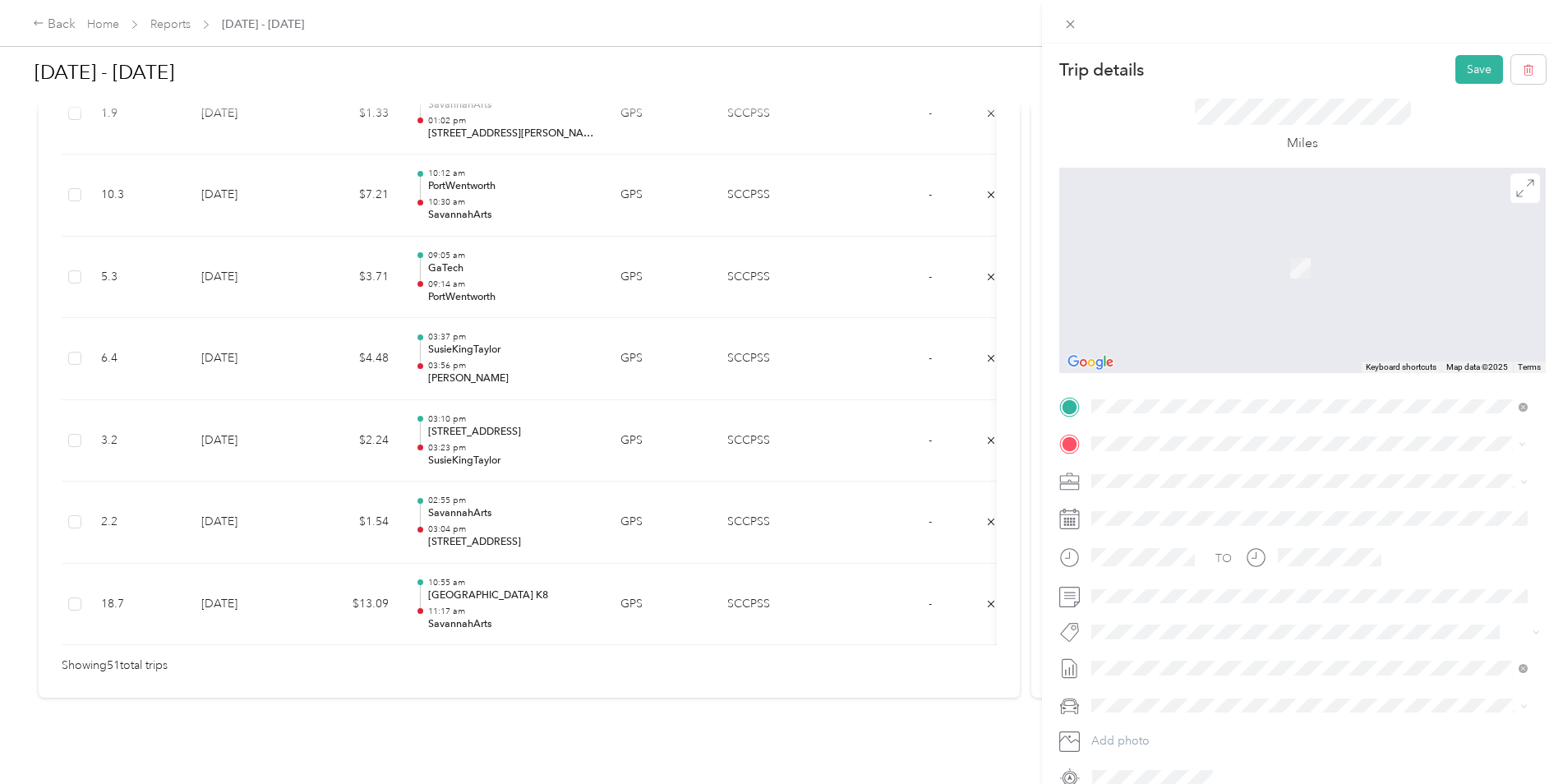
click at [1255, 516] on div "TEAM SusieKingTaylor" at bounding box center [1193, 511] width 143 height 20
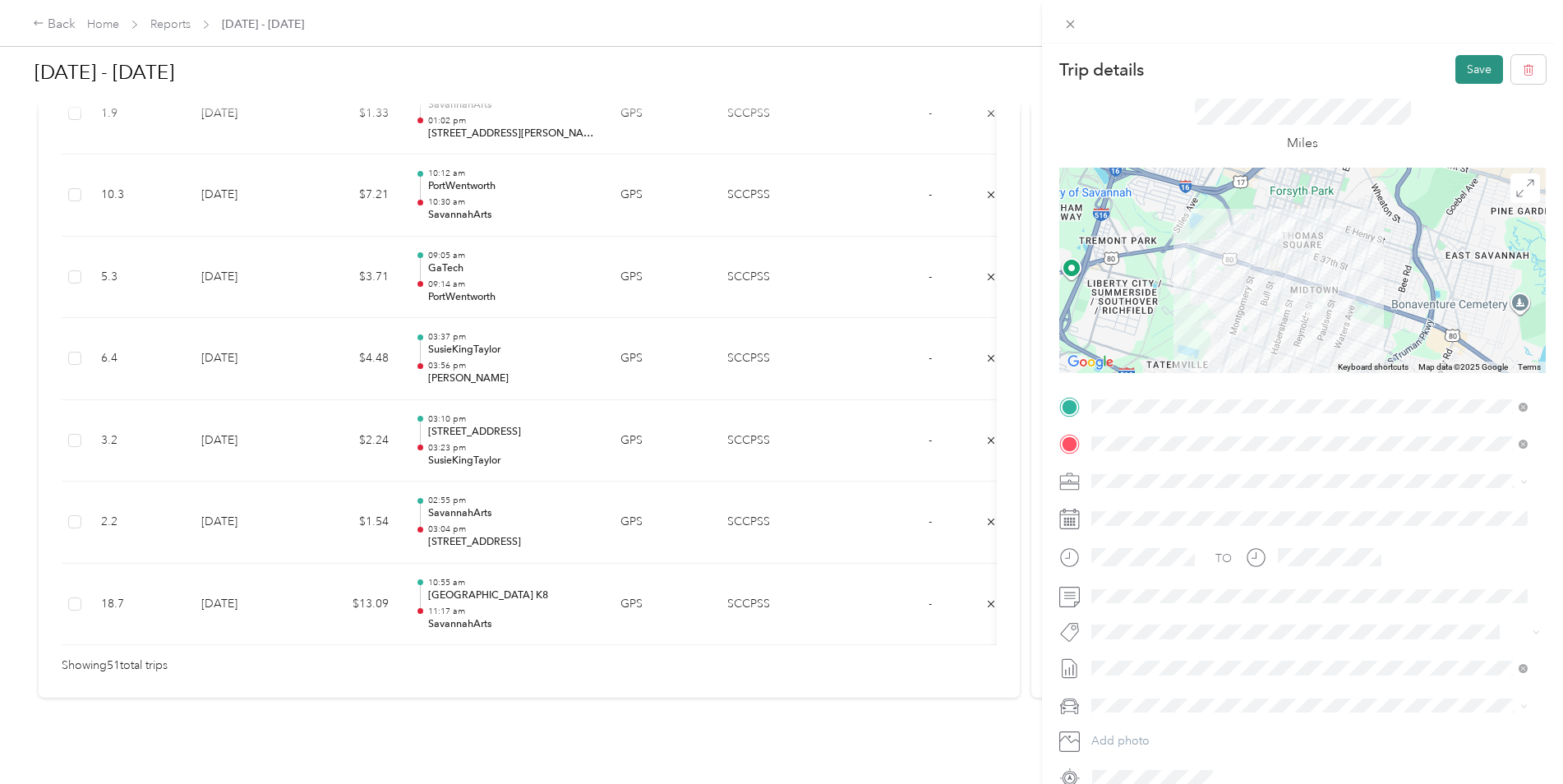
click at [1475, 72] on button "Save" at bounding box center [1479, 69] width 47 height 29
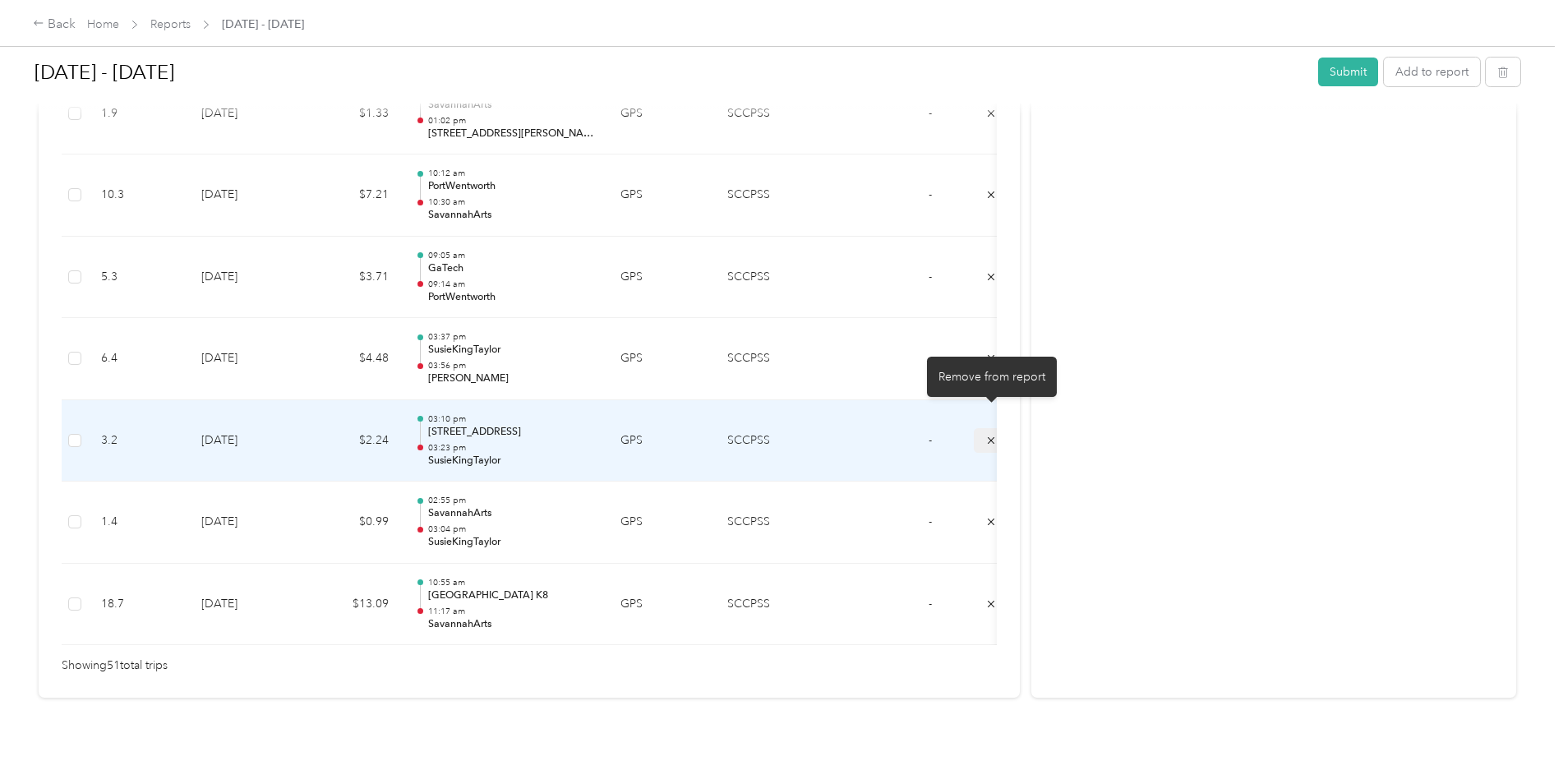
click at [989, 434] on icon "submit" at bounding box center [991, 440] width 11 height 11
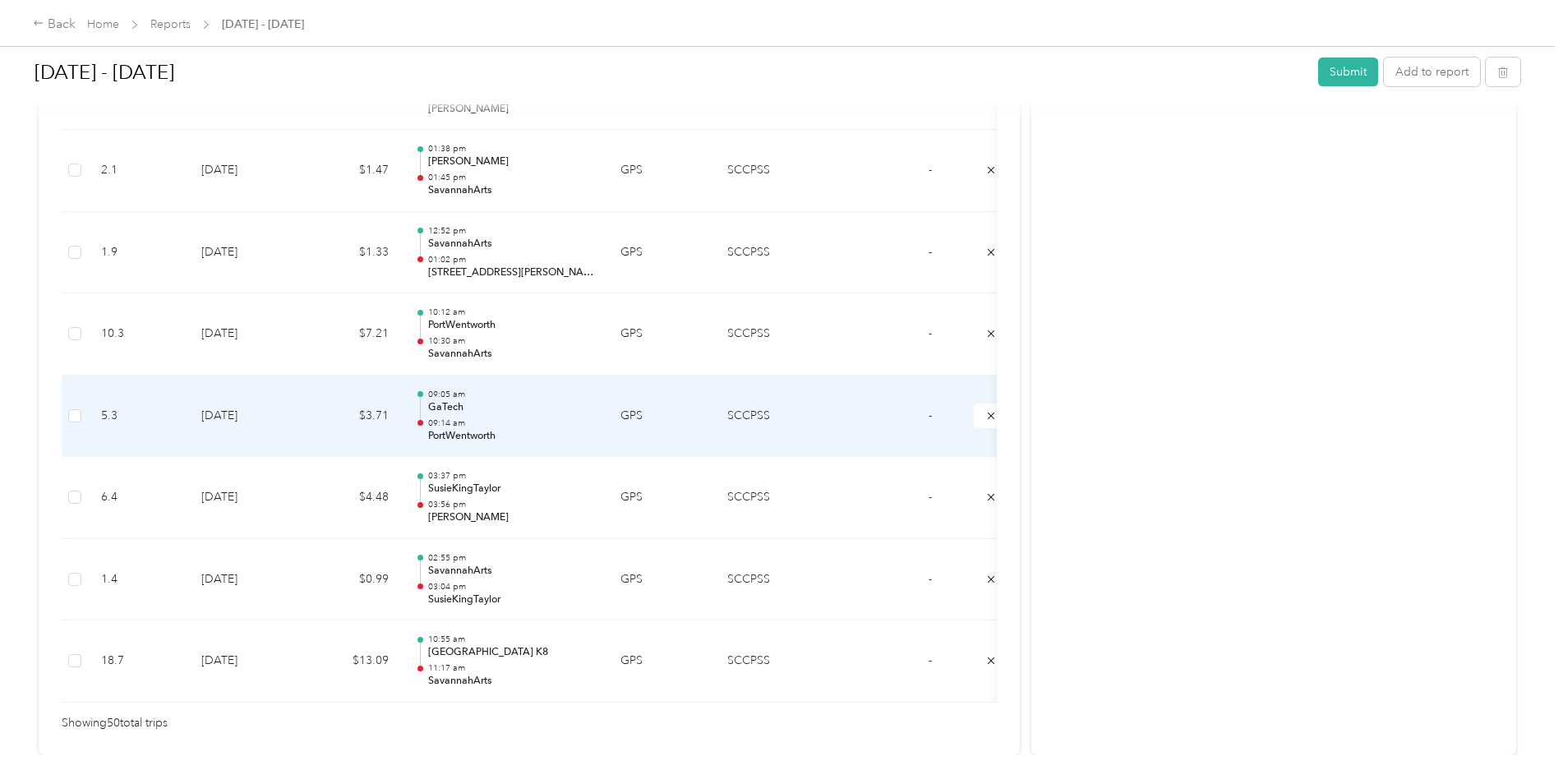
scroll to position [3927, 0]
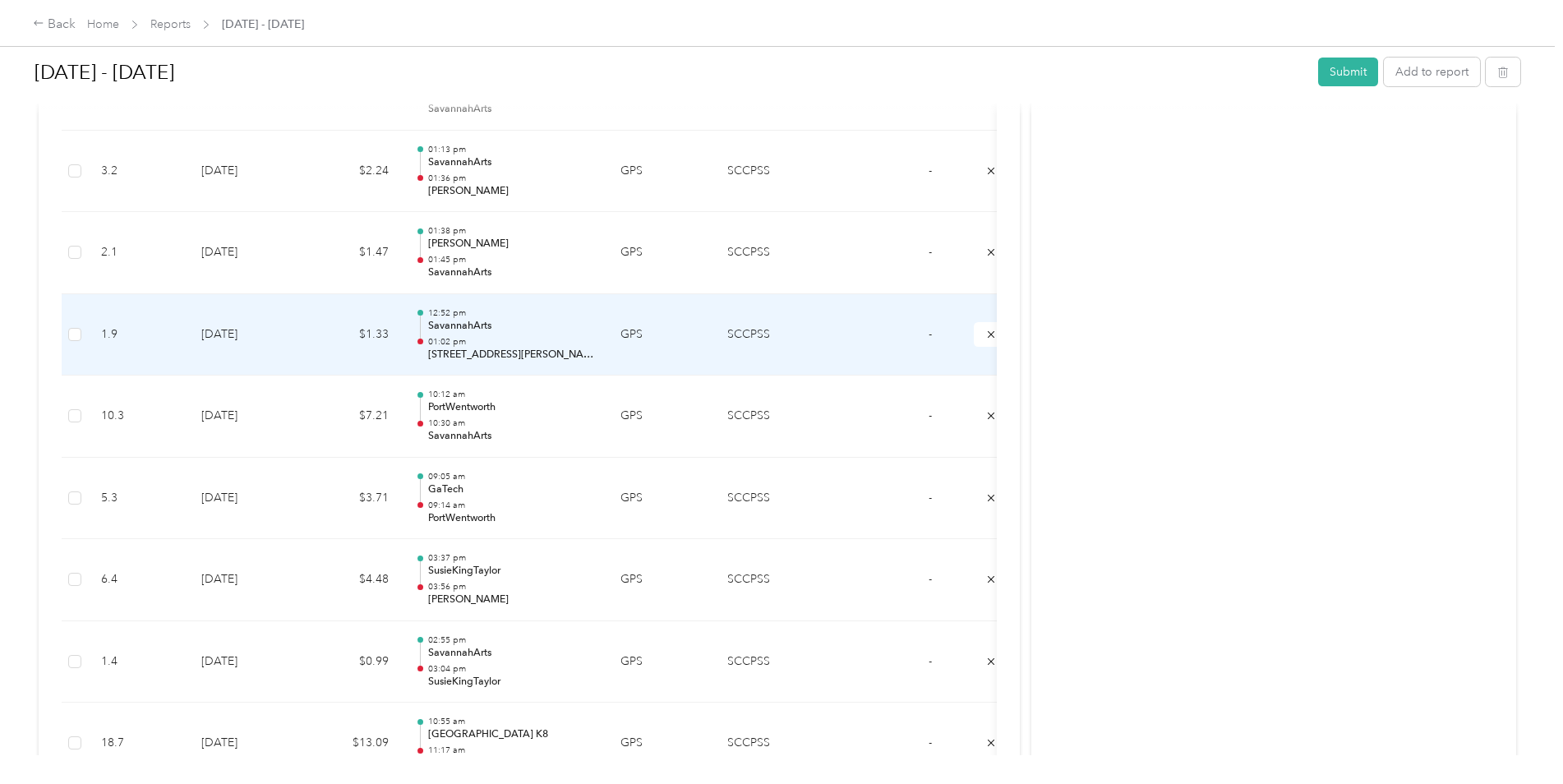
click at [488, 354] on p "[STREET_ADDRESS][PERSON_NAME]" at bounding box center [512, 355] width 166 height 15
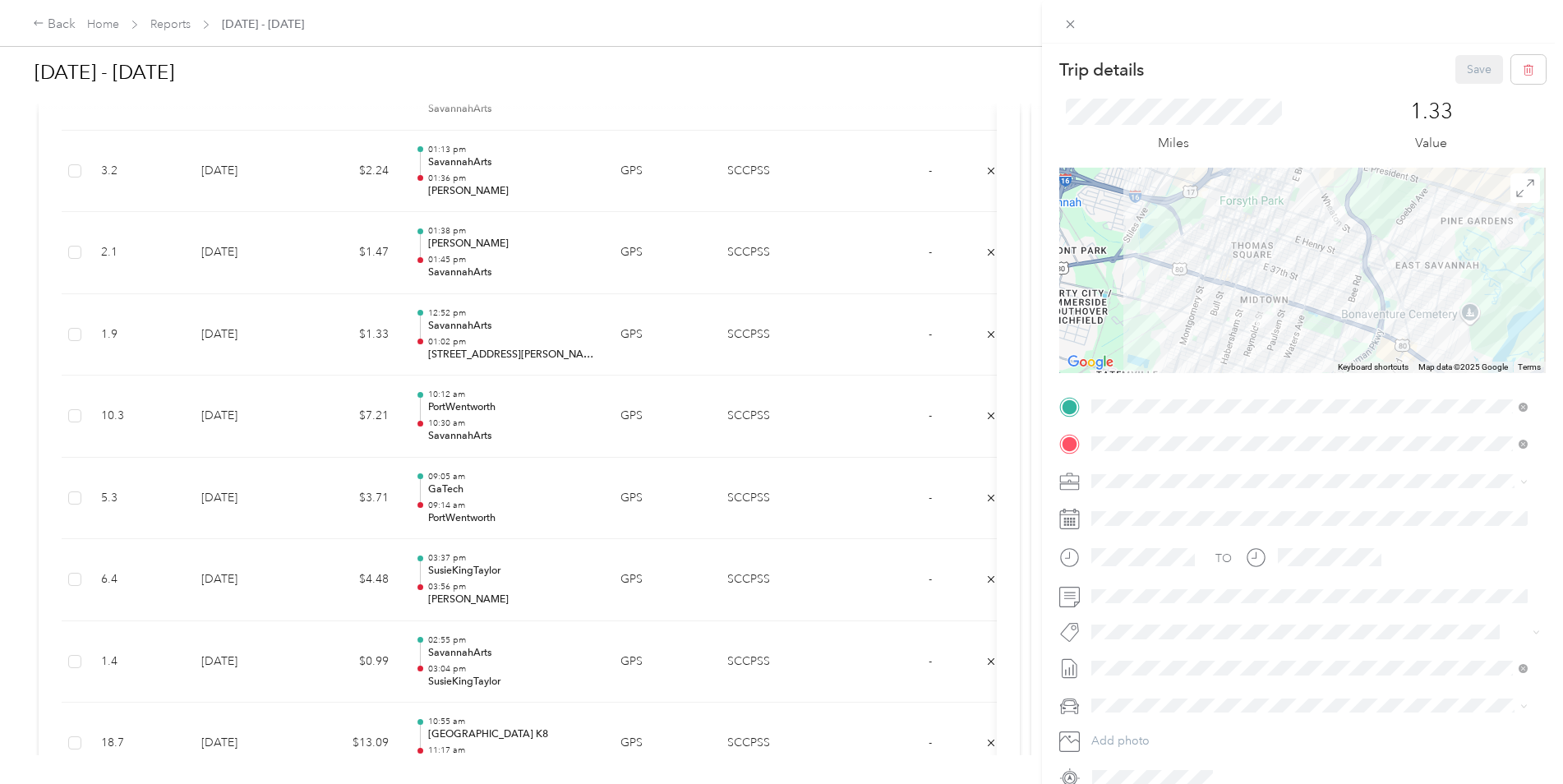
click at [989, 334] on div "Trip details Save This trip cannot be edited because it is either under review,…" at bounding box center [782, 392] width 1563 height 784
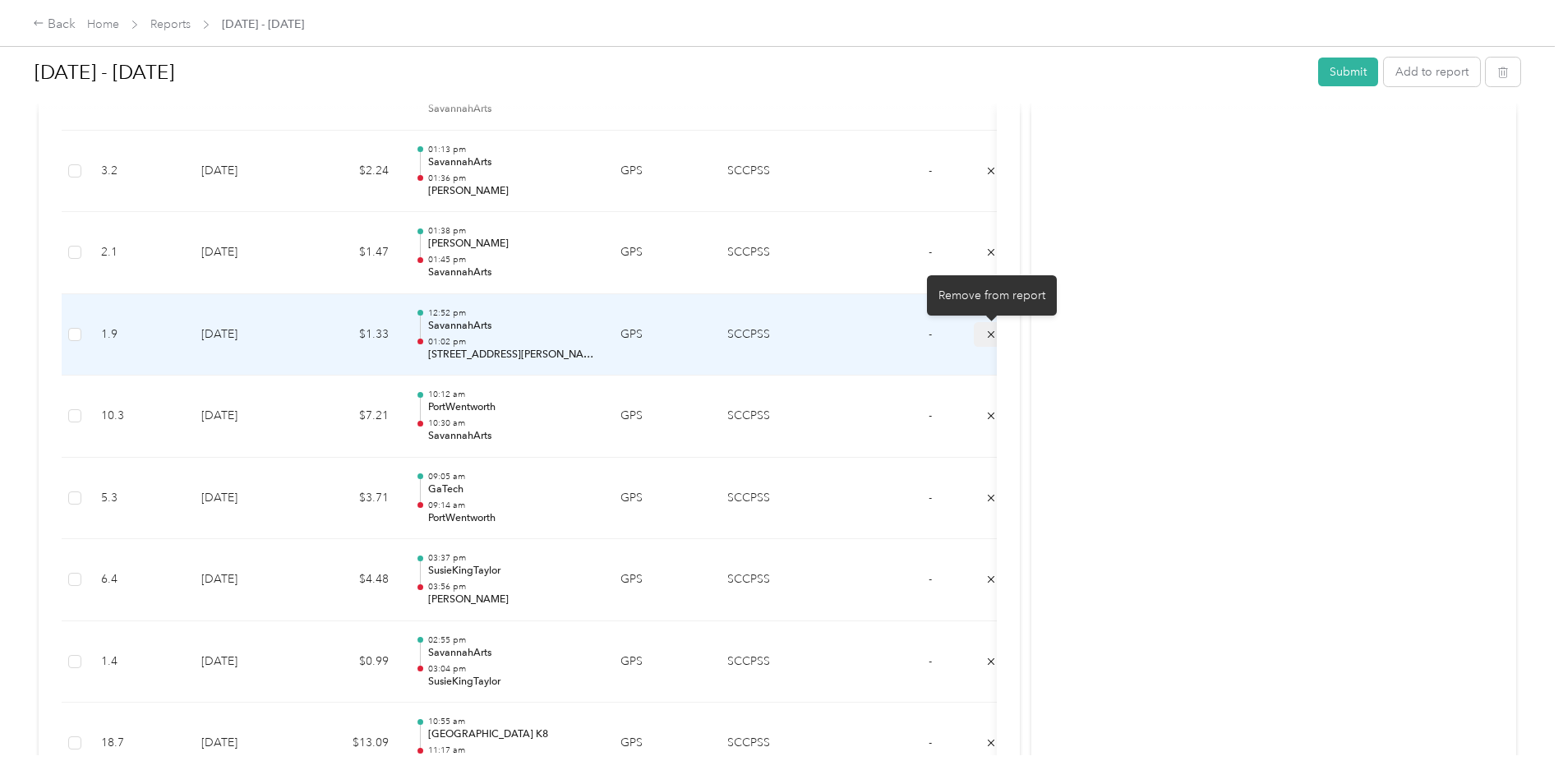
click at [990, 327] on span "submit" at bounding box center [991, 333] width 11 height 14
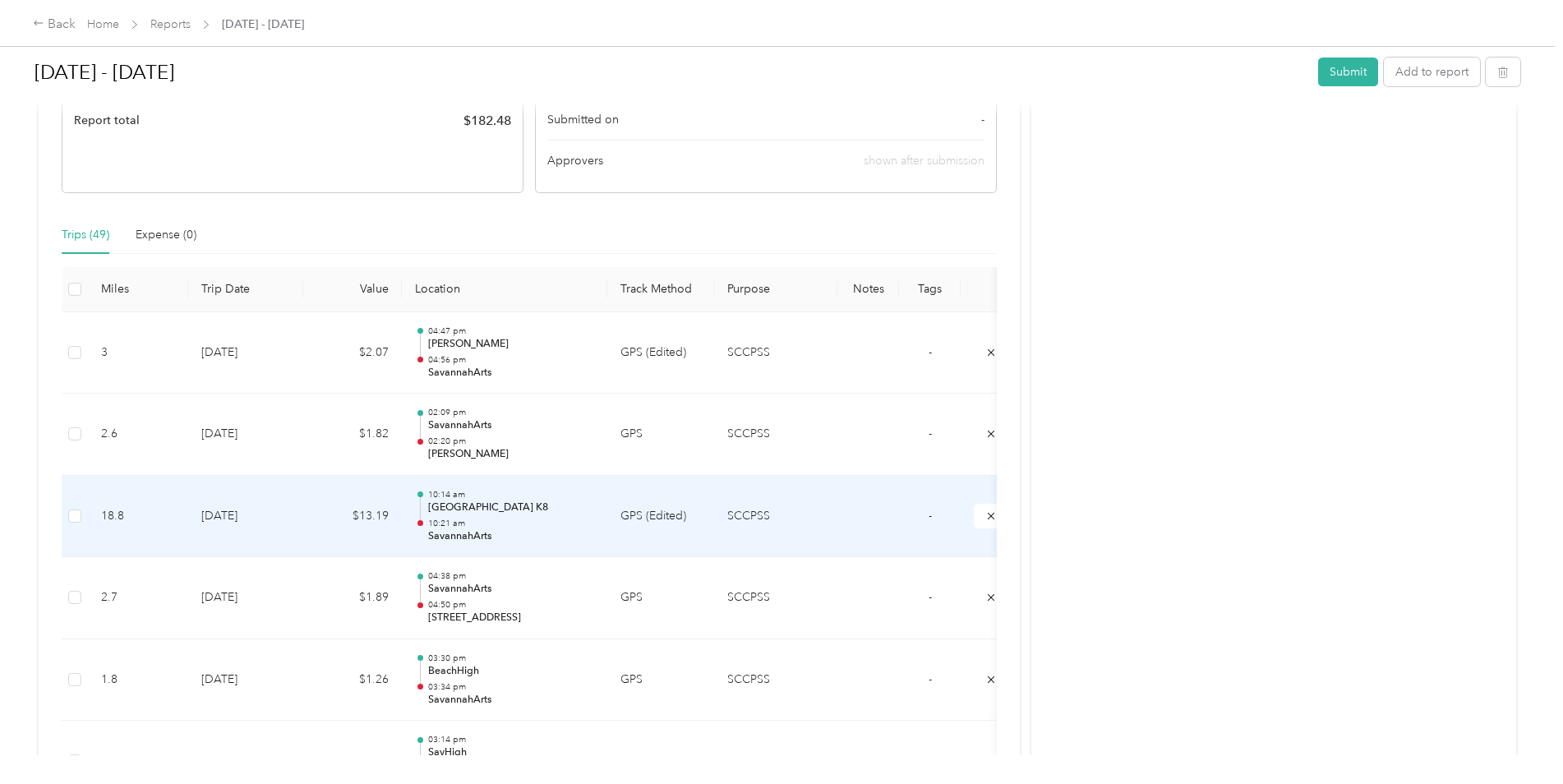
scroll to position [0, 0]
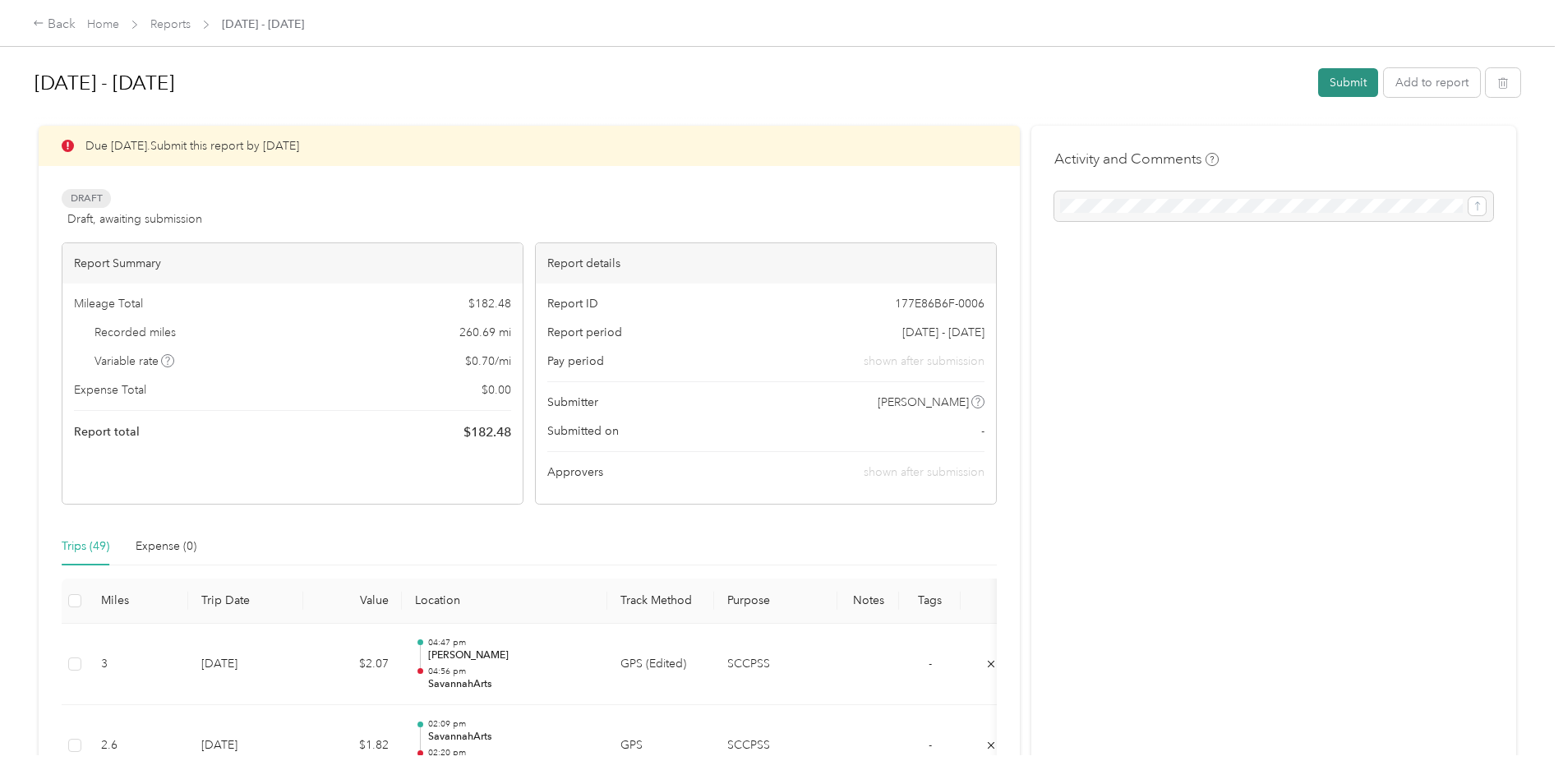
click at [1344, 80] on button "Submit" at bounding box center [1348, 82] width 60 height 29
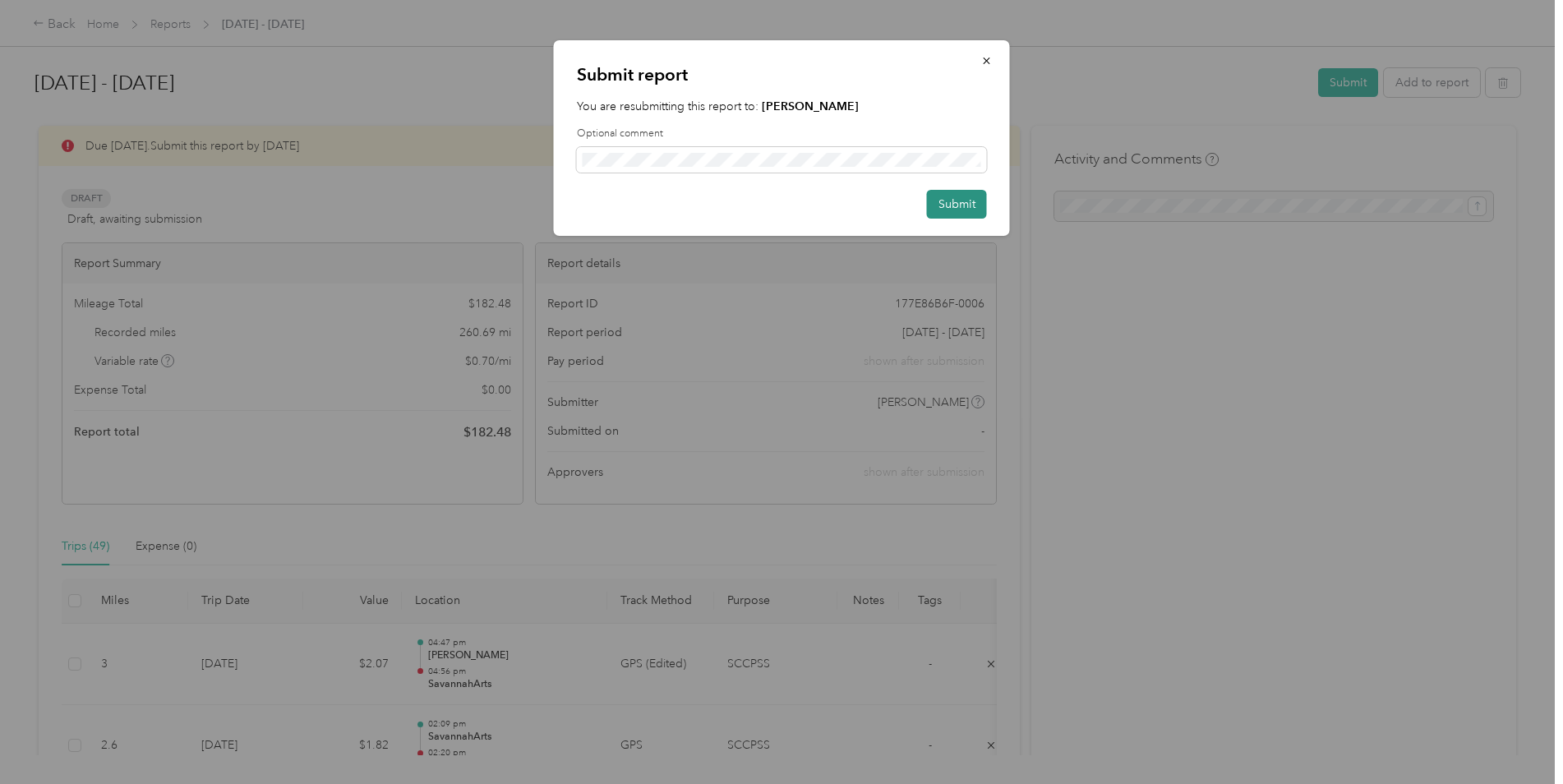
click at [953, 206] on button "Submit" at bounding box center [957, 204] width 60 height 29
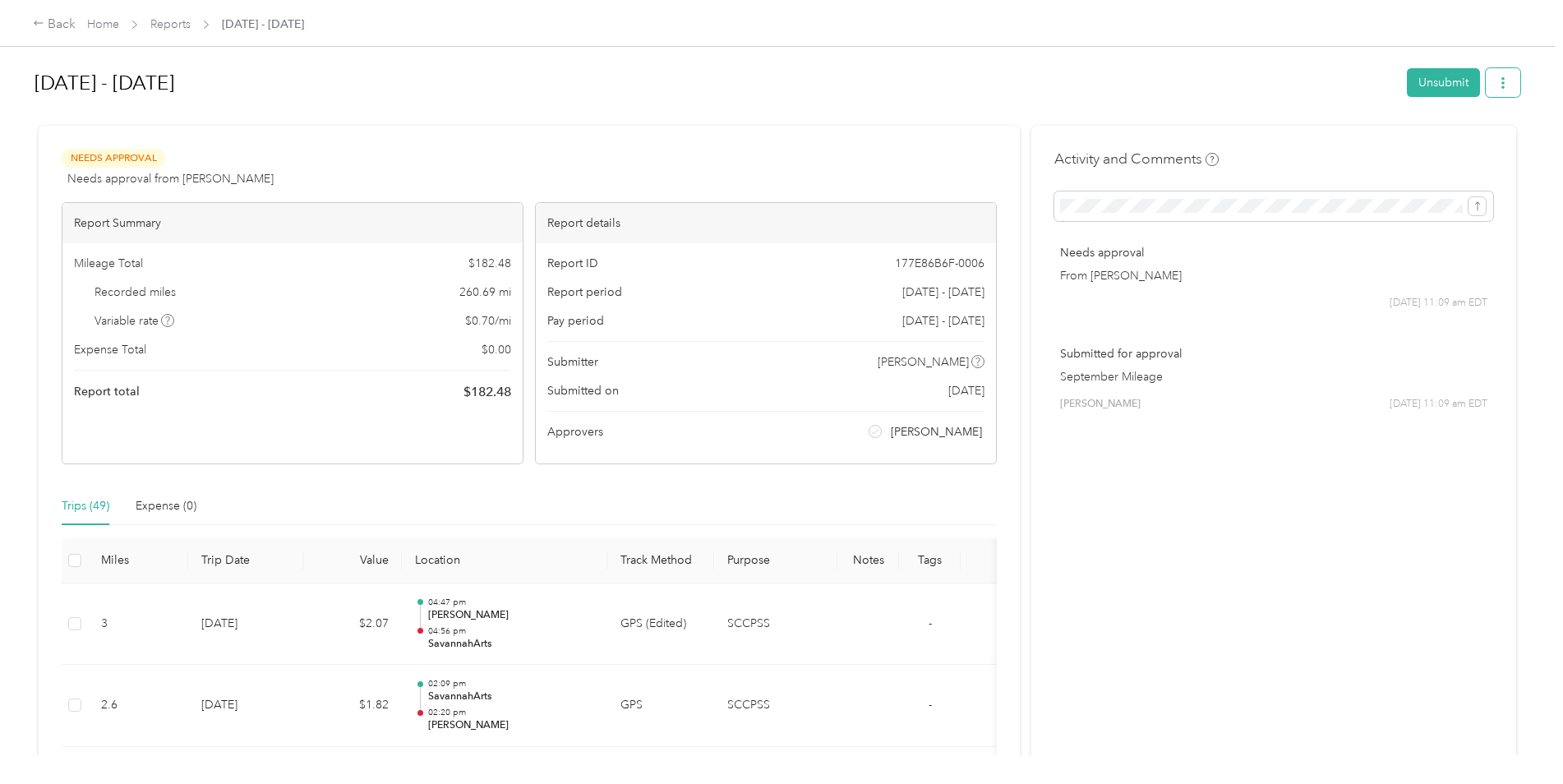
click at [1497, 75] on span "button" at bounding box center [1503, 82] width 11 height 14
click at [1202, 57] on div "[DATE] - [DATE] Unsubmit Needs Approval Needs approval from [PERSON_NAME] View …" at bounding box center [777, 378] width 1555 height 755
click at [46, 25] on div "Back" at bounding box center [54, 25] width 43 height 20
